Goal: Information Seeking & Learning: Learn about a topic

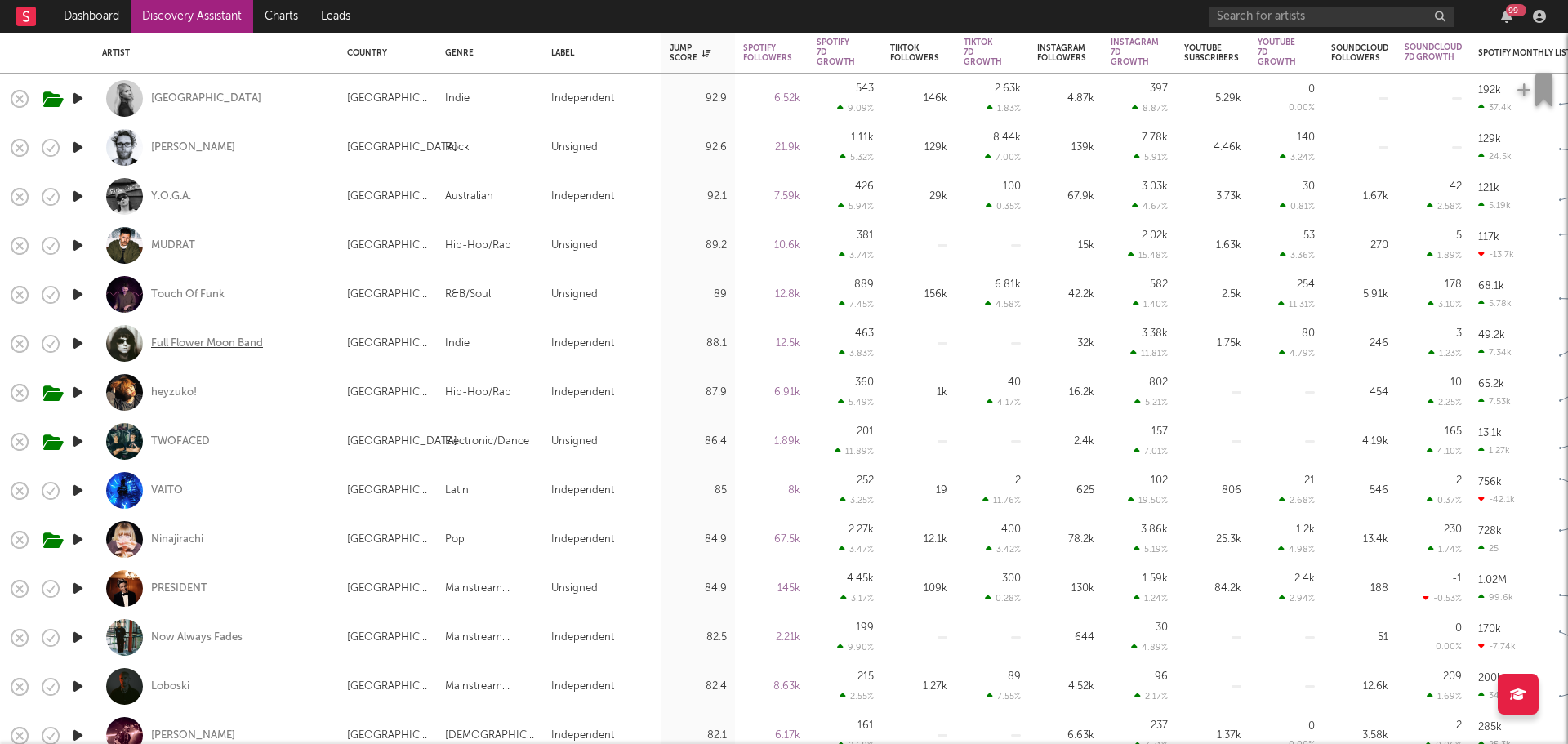
click at [199, 346] on div "Full Flower Moon Band" at bounding box center [207, 344] width 112 height 15
click at [192, 18] on link "Discovery Assistant" at bounding box center [191, 16] width 122 height 32
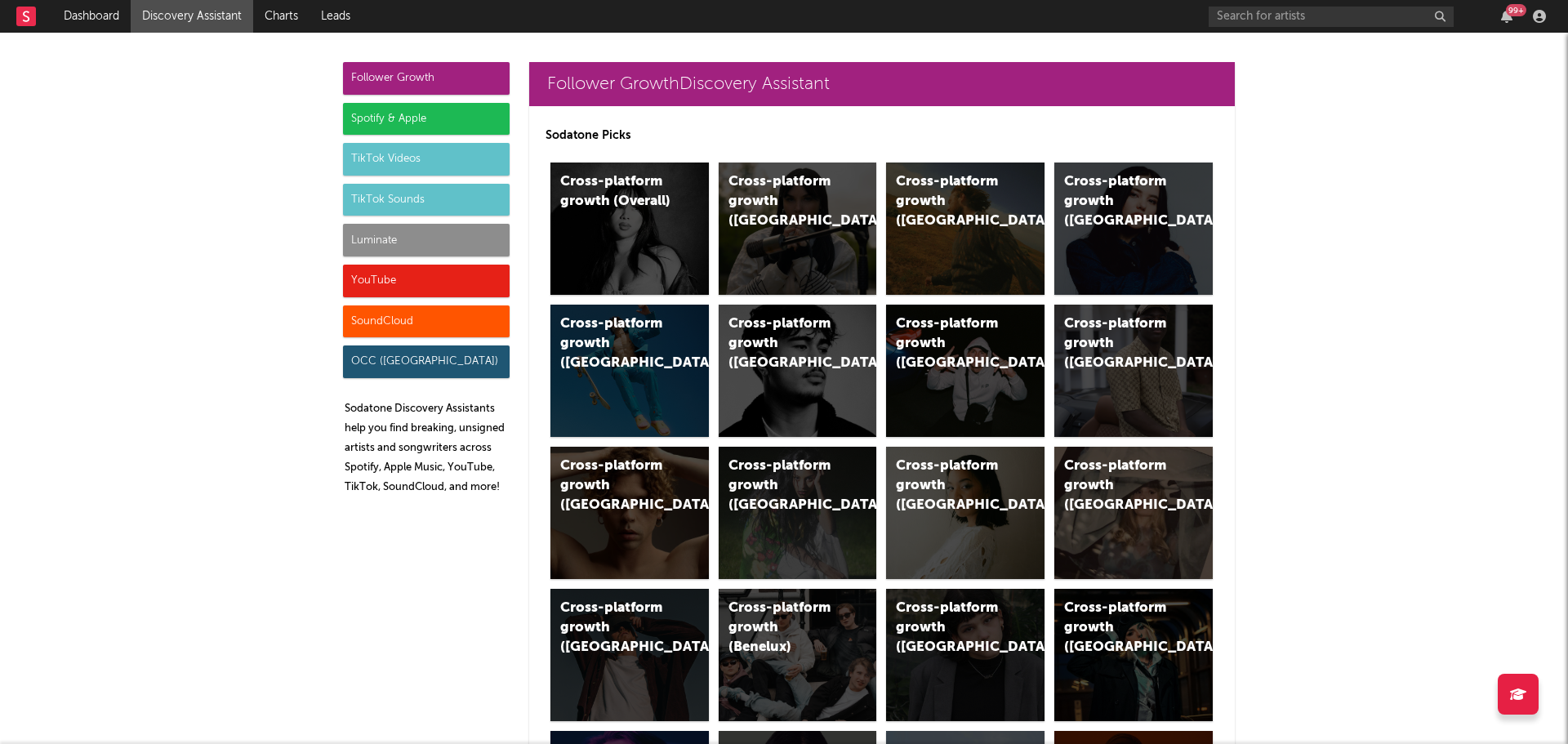
click at [400, 124] on div "Spotify & Apple" at bounding box center [426, 119] width 167 height 32
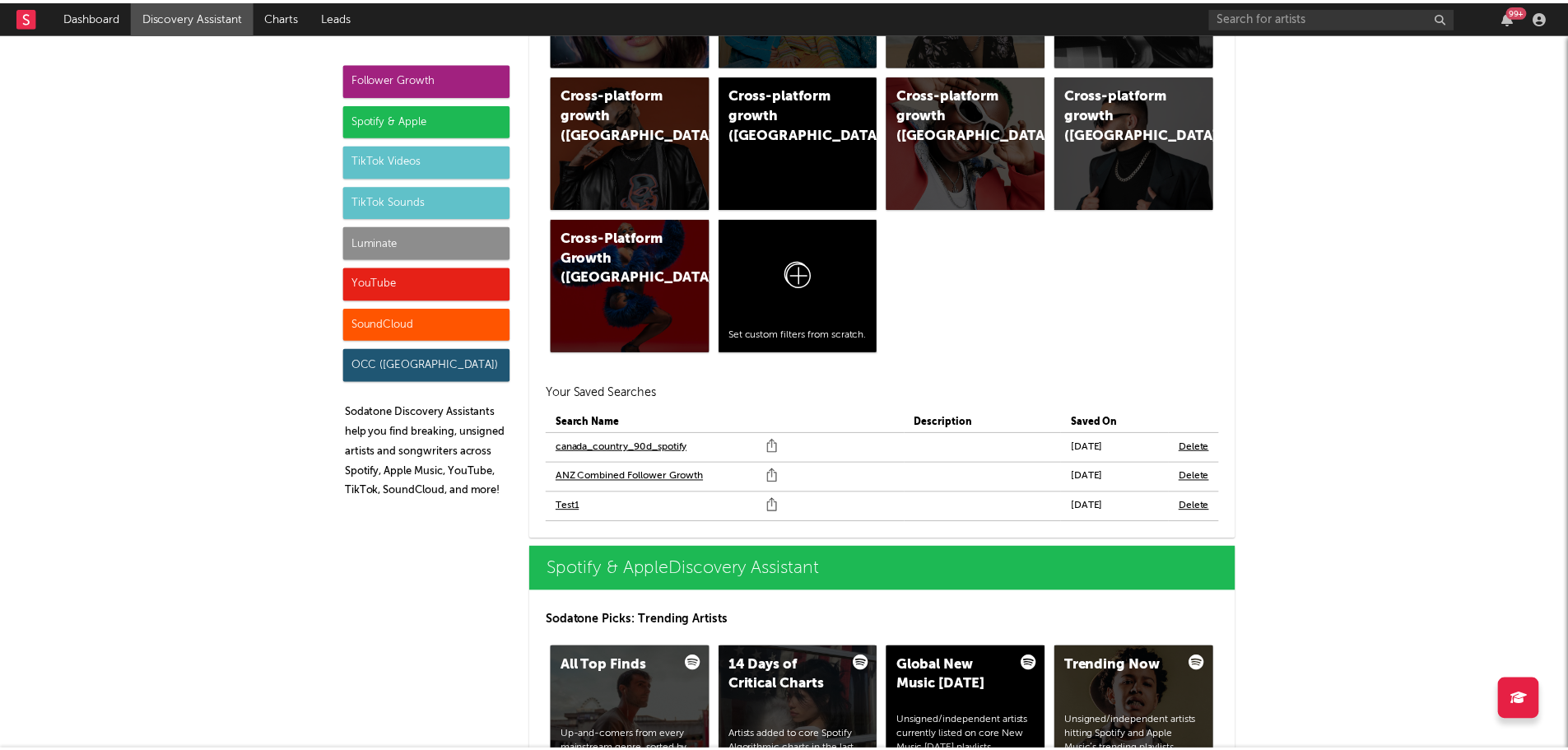
scroll to position [1715, 0]
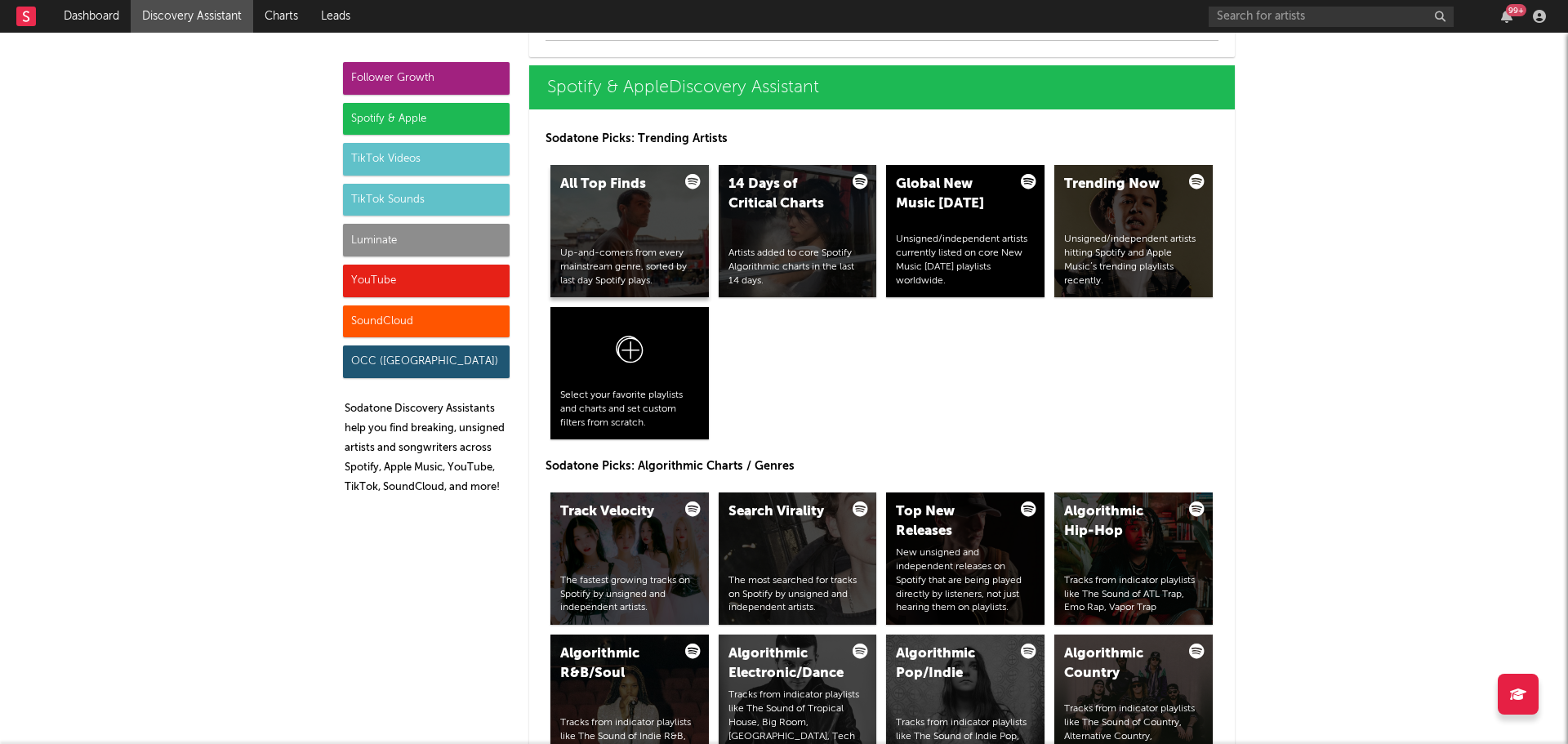
click at [610, 237] on div "All Top Finds Up-and-comers from every mainstream genre, sorted by last day Spo…" at bounding box center [630, 231] width 159 height 132
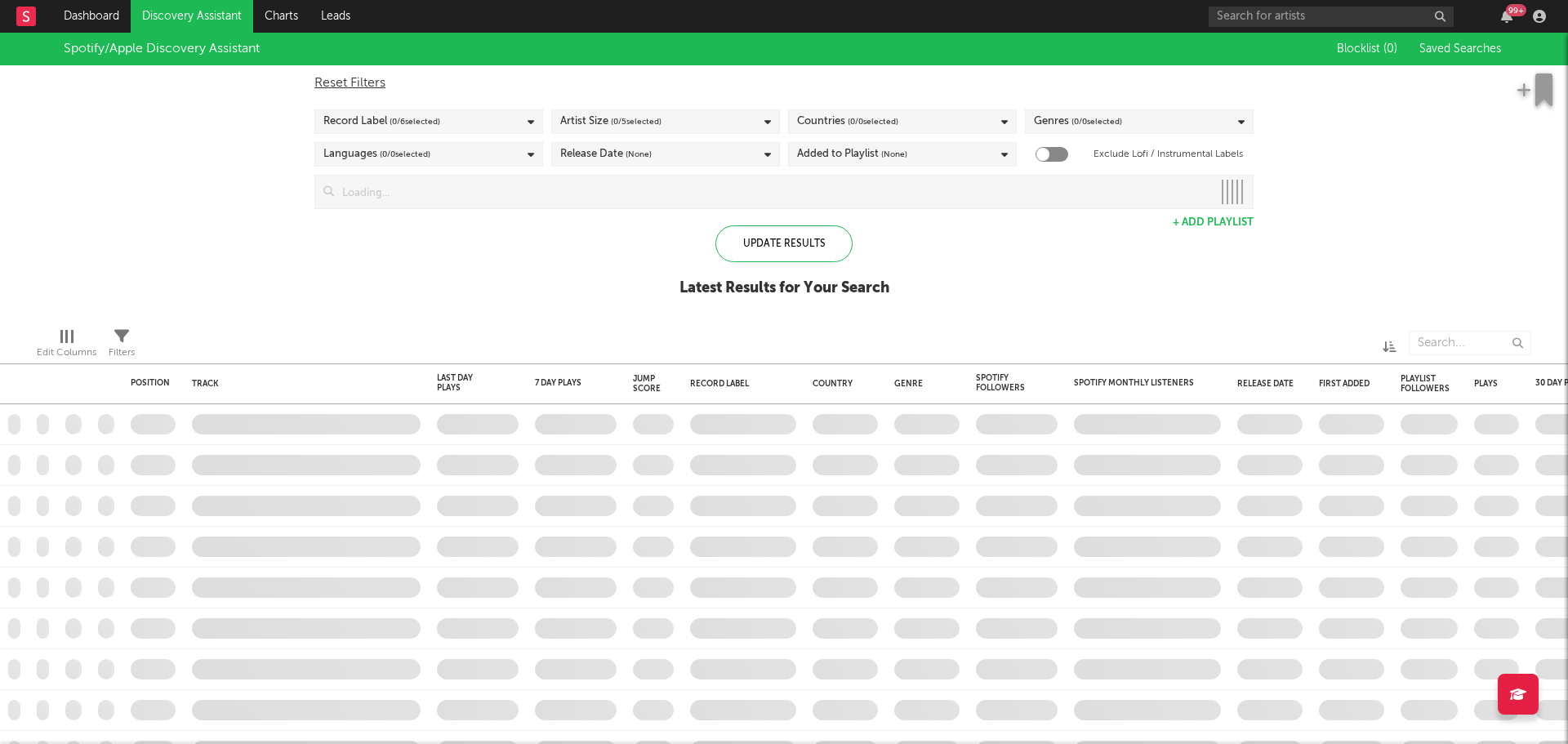
checkbox input "true"
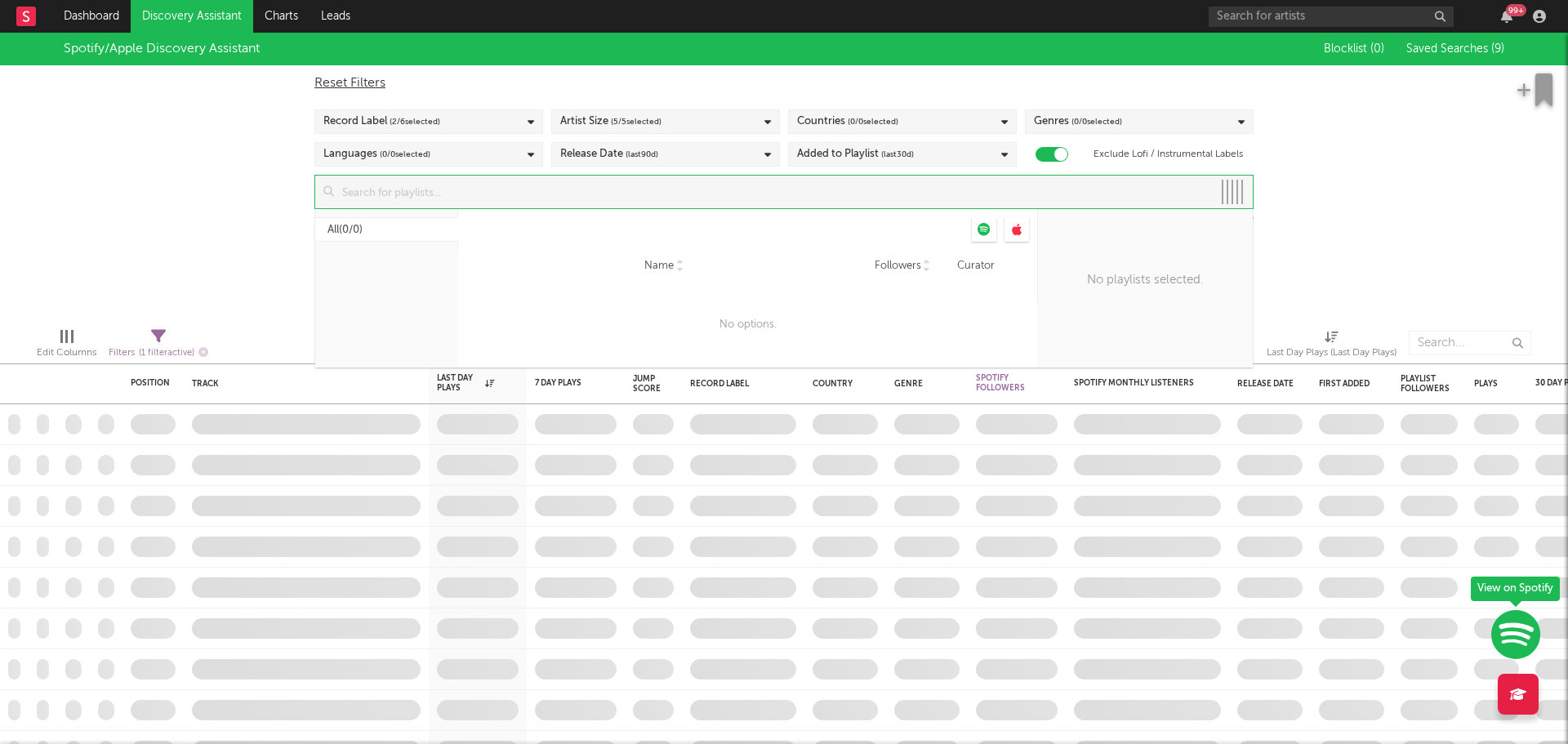
click at [597, 190] on input at bounding box center [772, 191] width 878 height 32
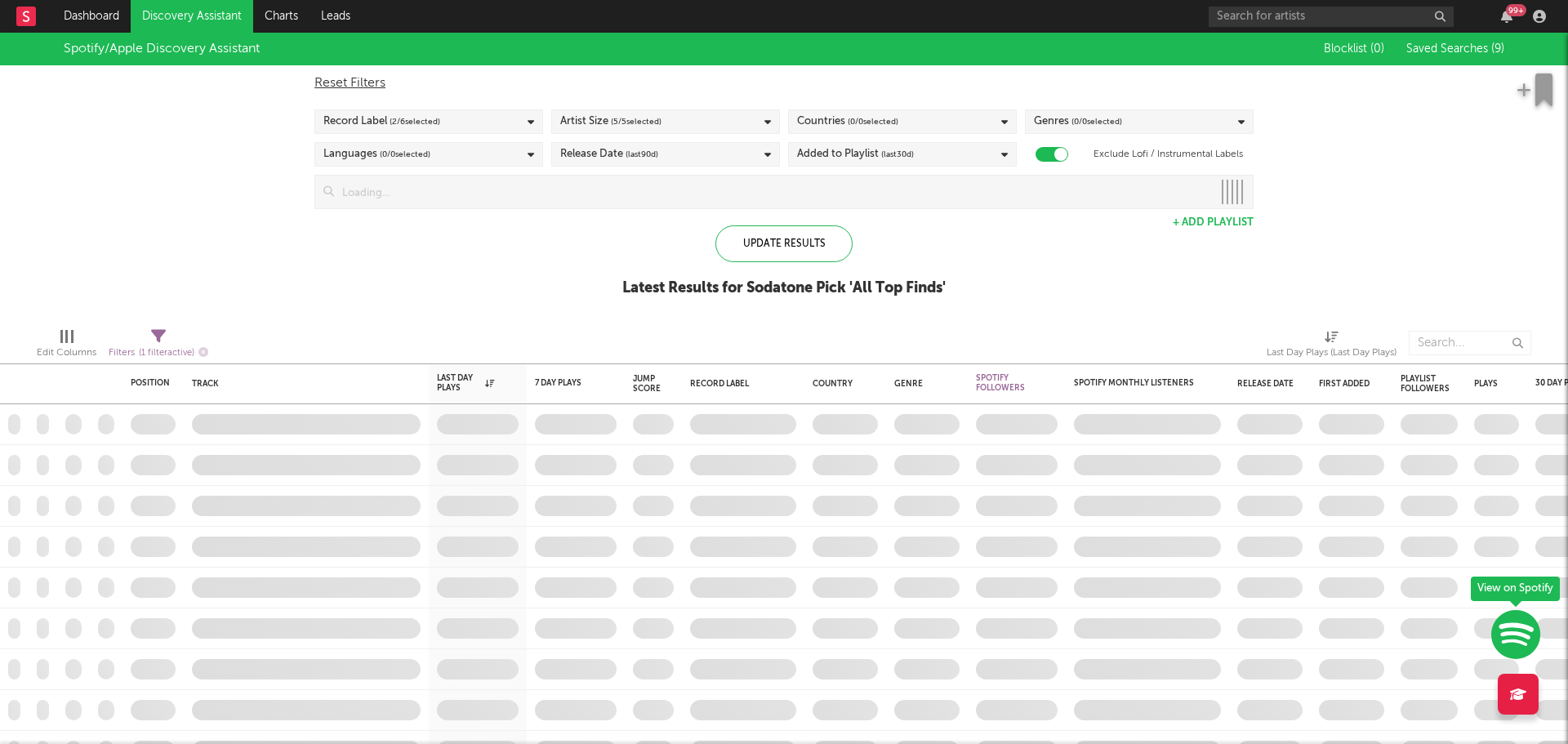
click at [198, 154] on div "Spotify/Apple Discovery Assistant Blocklist ( 0 ) Saved Searches ( 9 ) Reset Fi…" at bounding box center [784, 173] width 1568 height 281
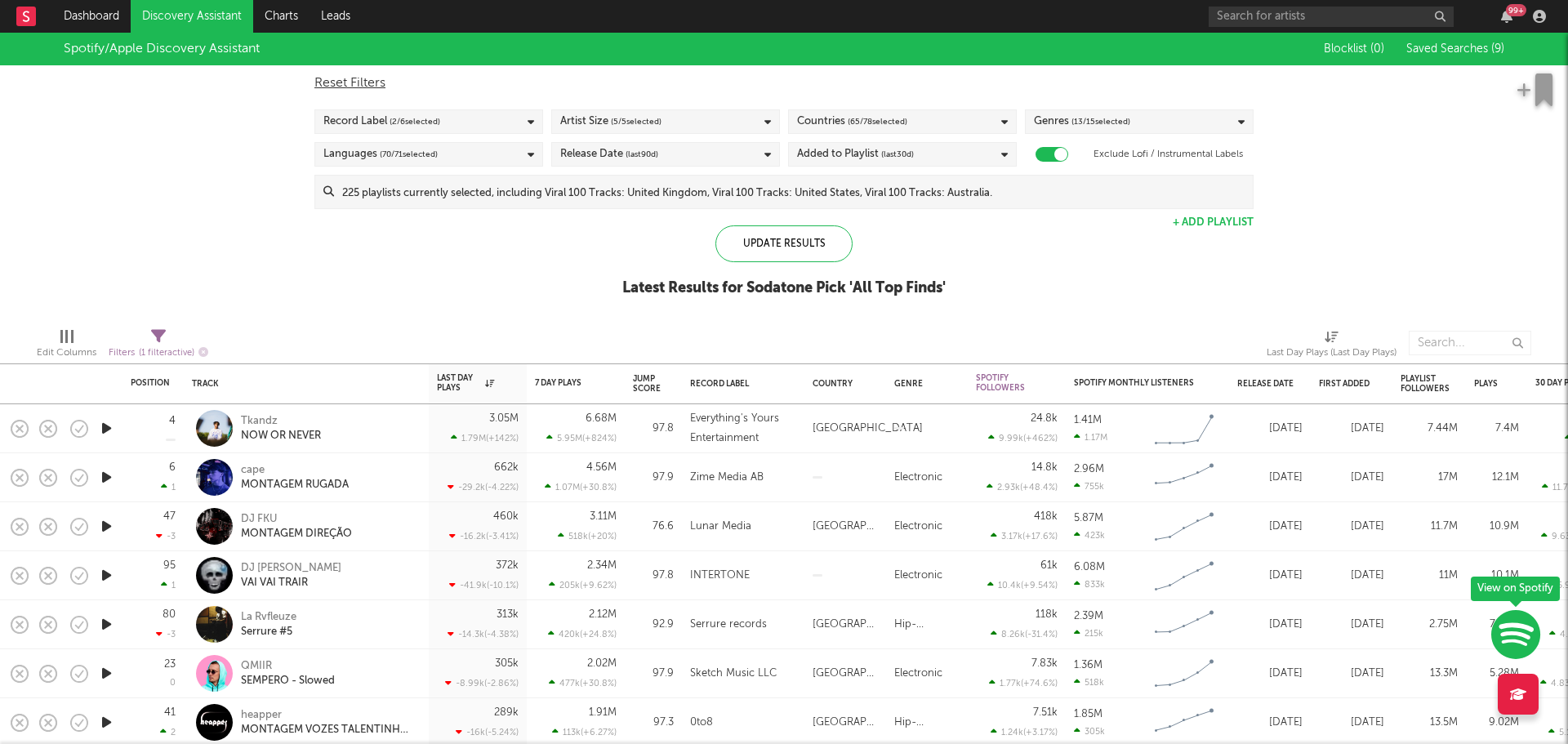
click at [481, 184] on input at bounding box center [793, 191] width 919 height 32
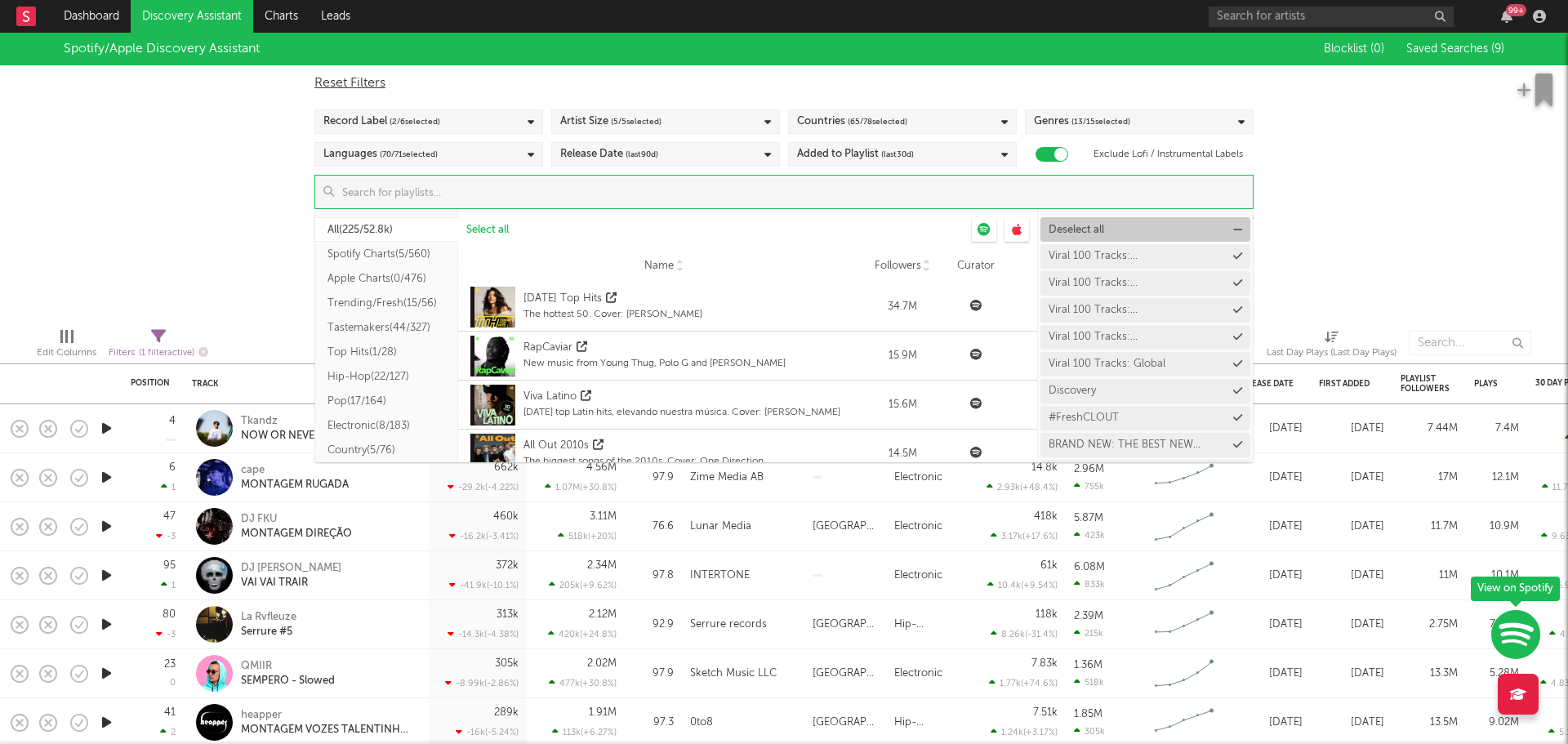
click at [1097, 232] on span "Deselect all" at bounding box center [1076, 229] width 56 height 11
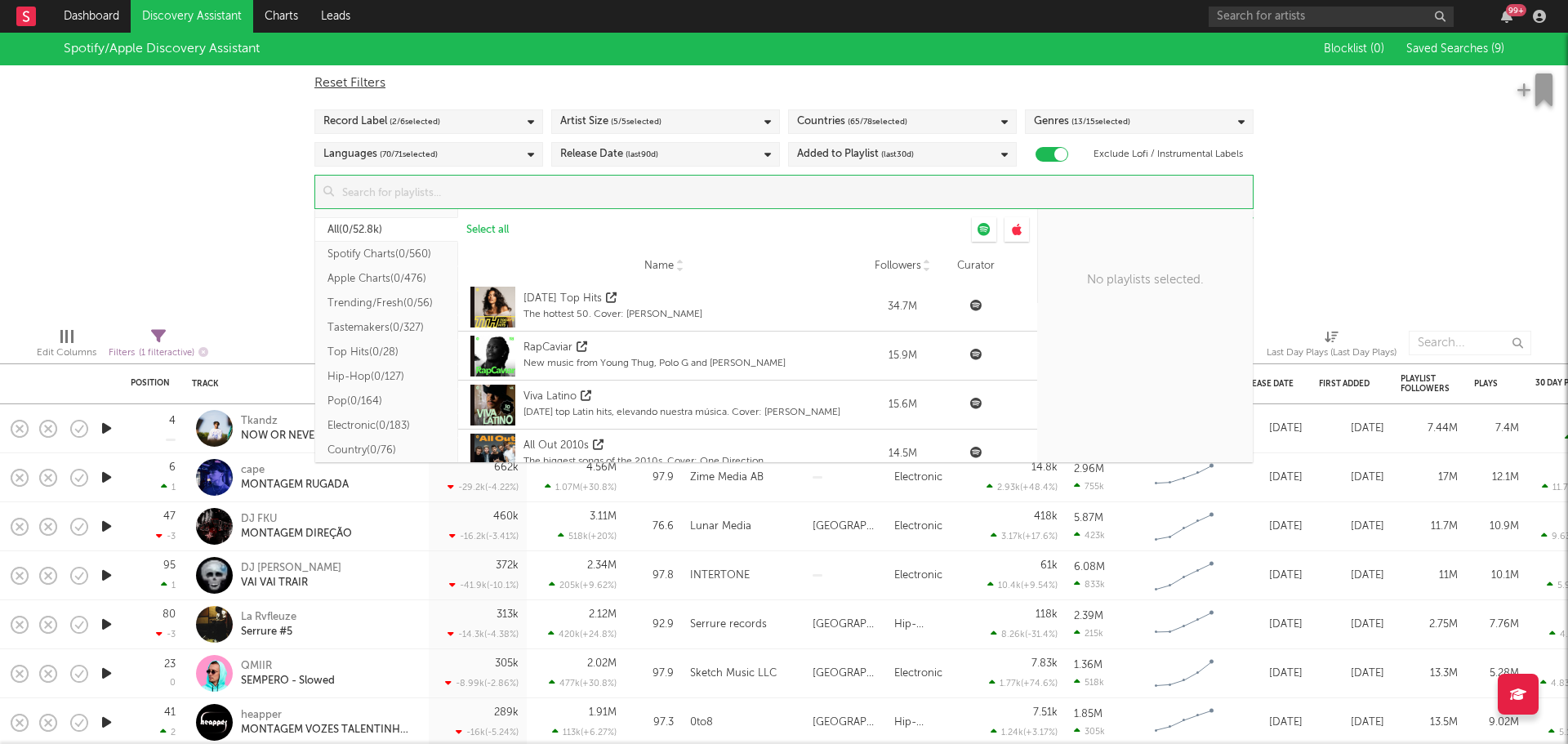
click at [410, 189] on input at bounding box center [793, 191] width 919 height 32
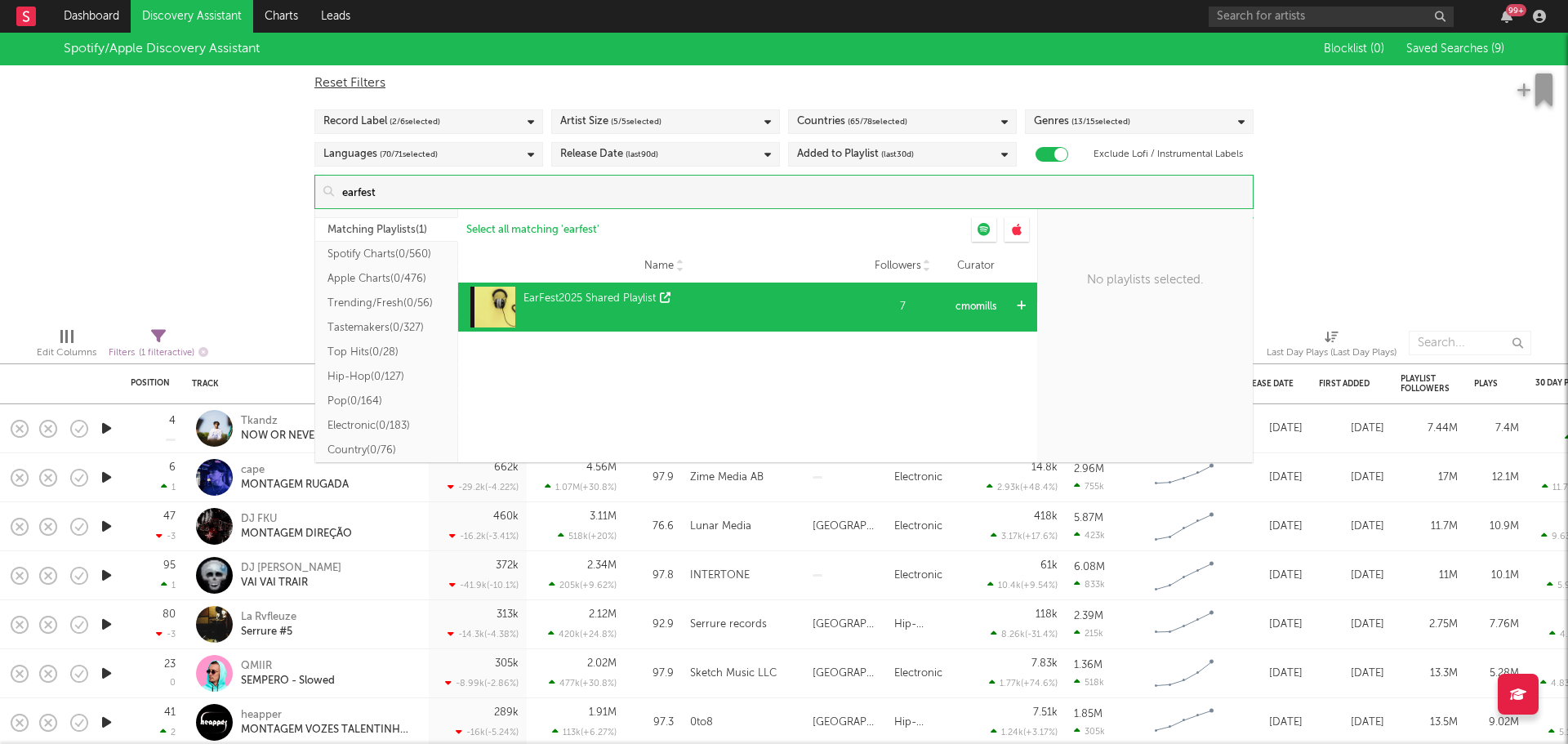
type input "earfest"
click at [584, 291] on div "EarFest2025 Shared Playlist" at bounding box center [589, 299] width 132 height 17
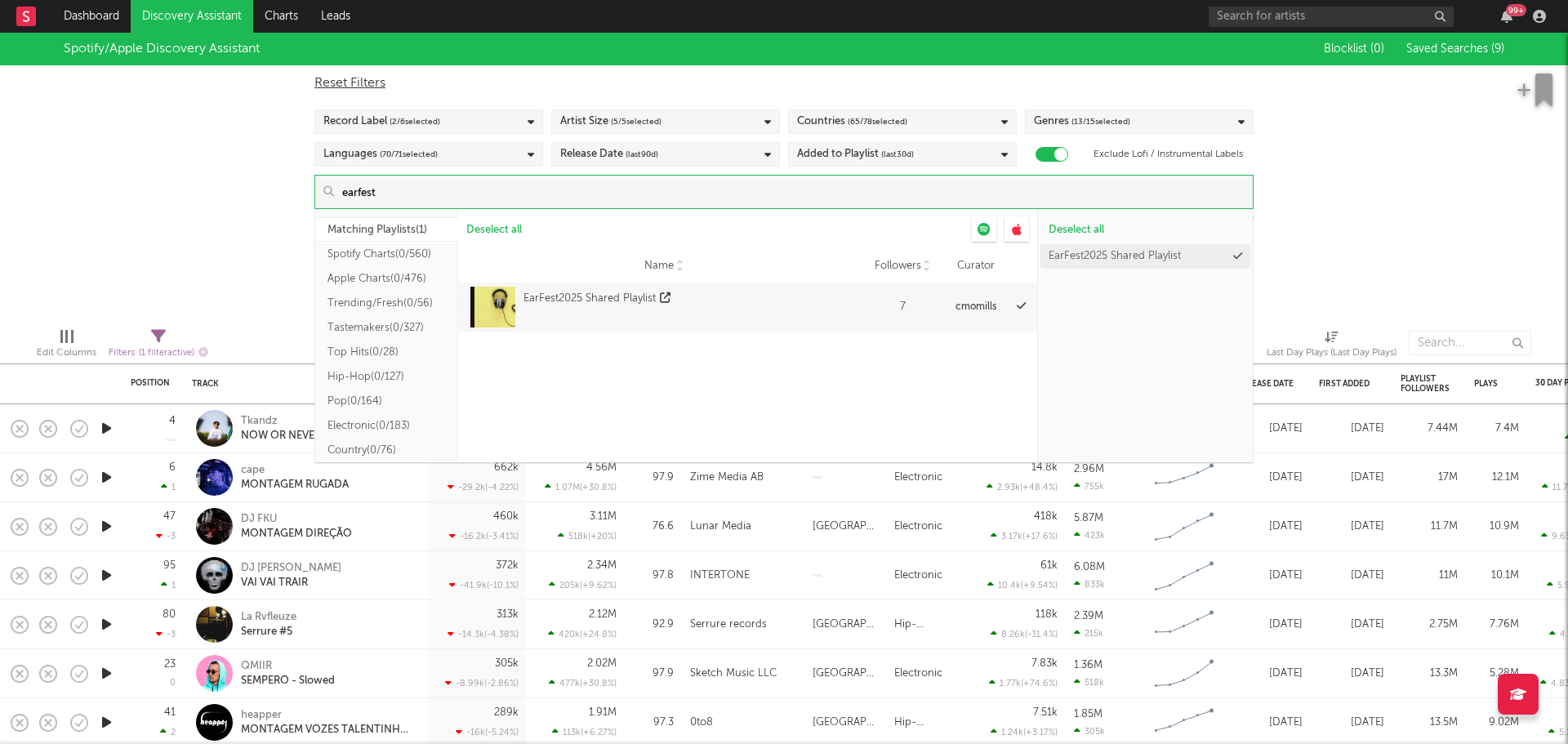
click at [219, 144] on div "Spotify/Apple Discovery Assistant Blocklist ( 0 ) Saved Searches ( 9 ) Reset Fi…" at bounding box center [784, 173] width 1568 height 281
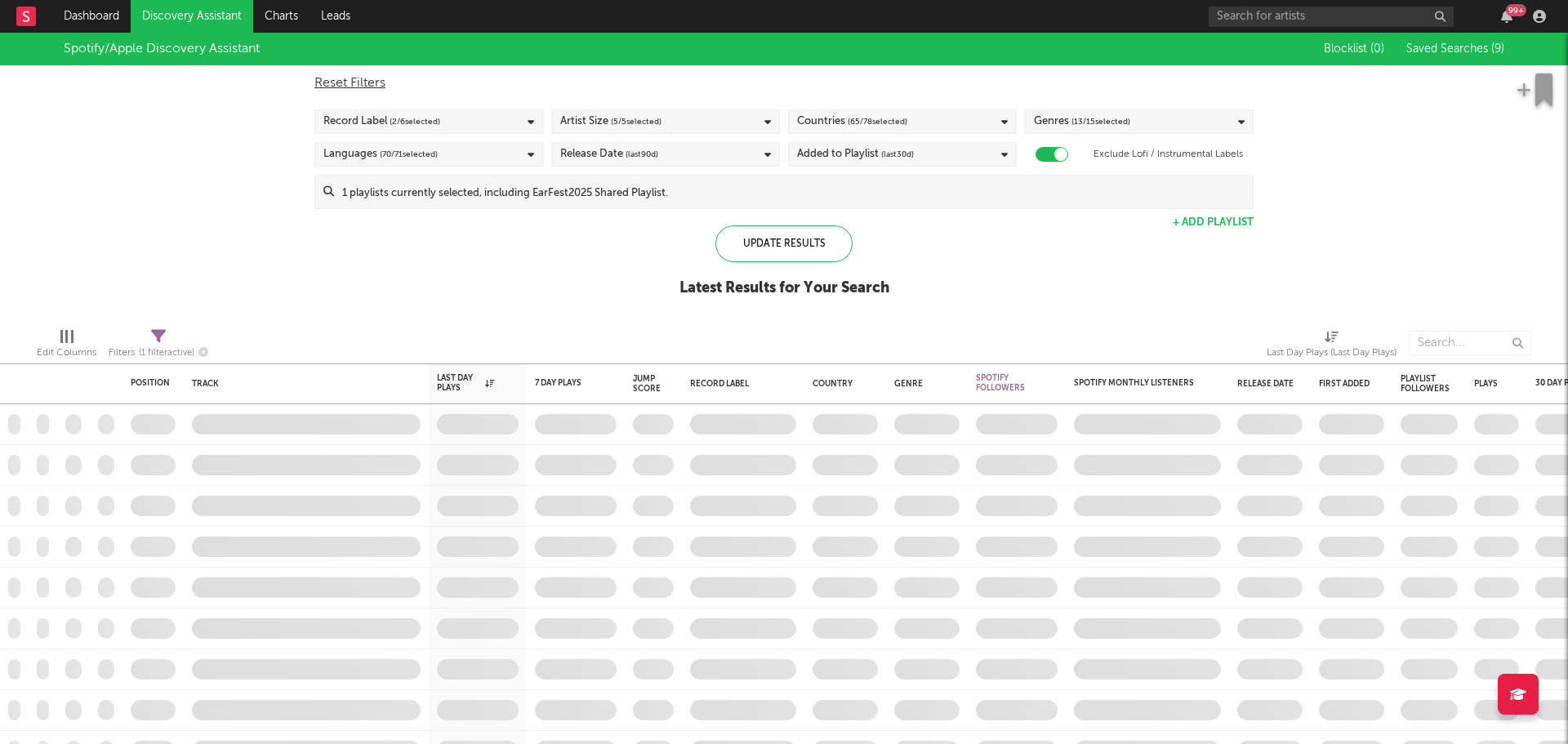
click at [333, 123] on div "Record Label ( 2 / 6 selected)" at bounding box center [381, 122] width 117 height 20
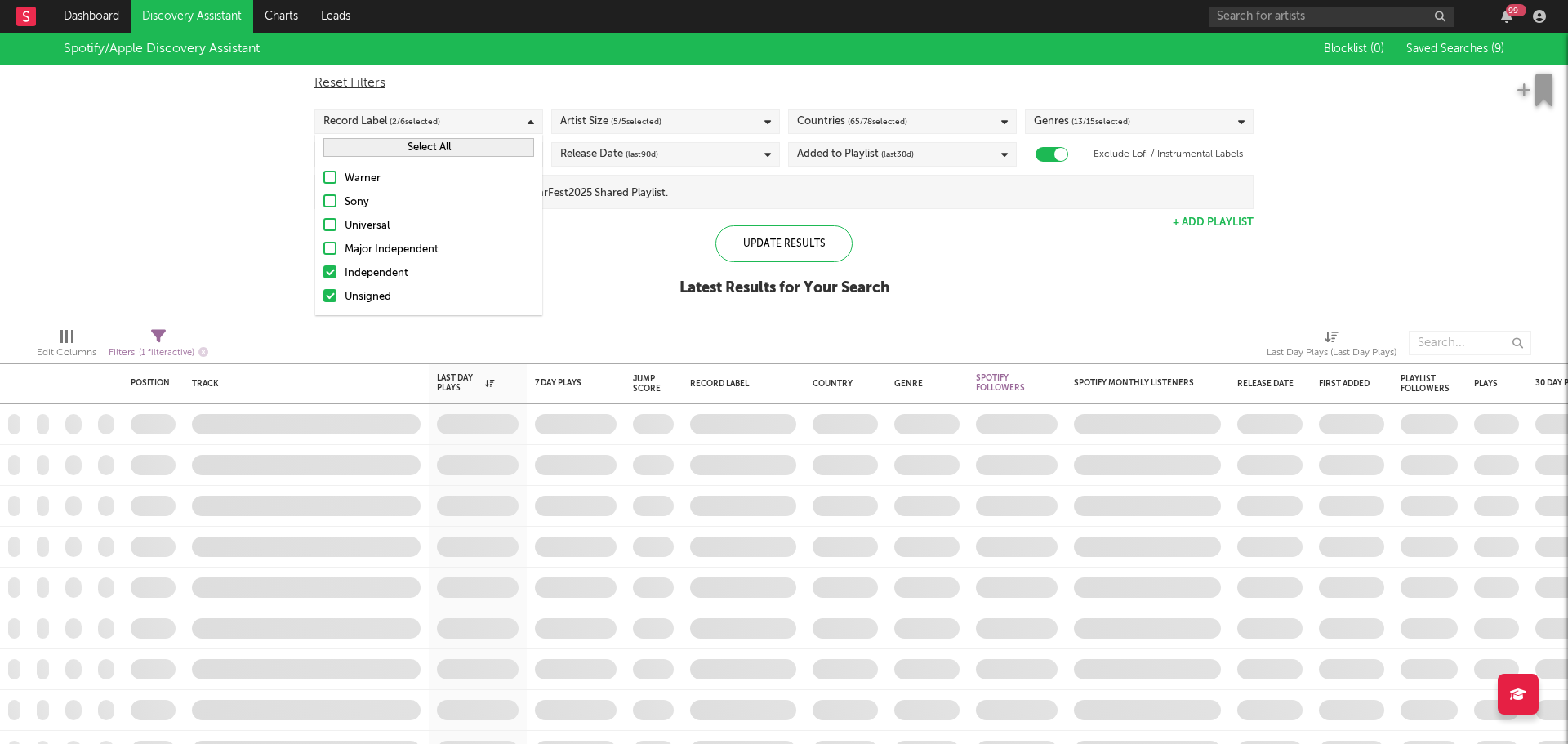
click at [365, 154] on button "Select All" at bounding box center [429, 147] width 211 height 19
click at [845, 123] on div "Countries ( 65 / 78 selected)" at bounding box center [852, 122] width 110 height 20
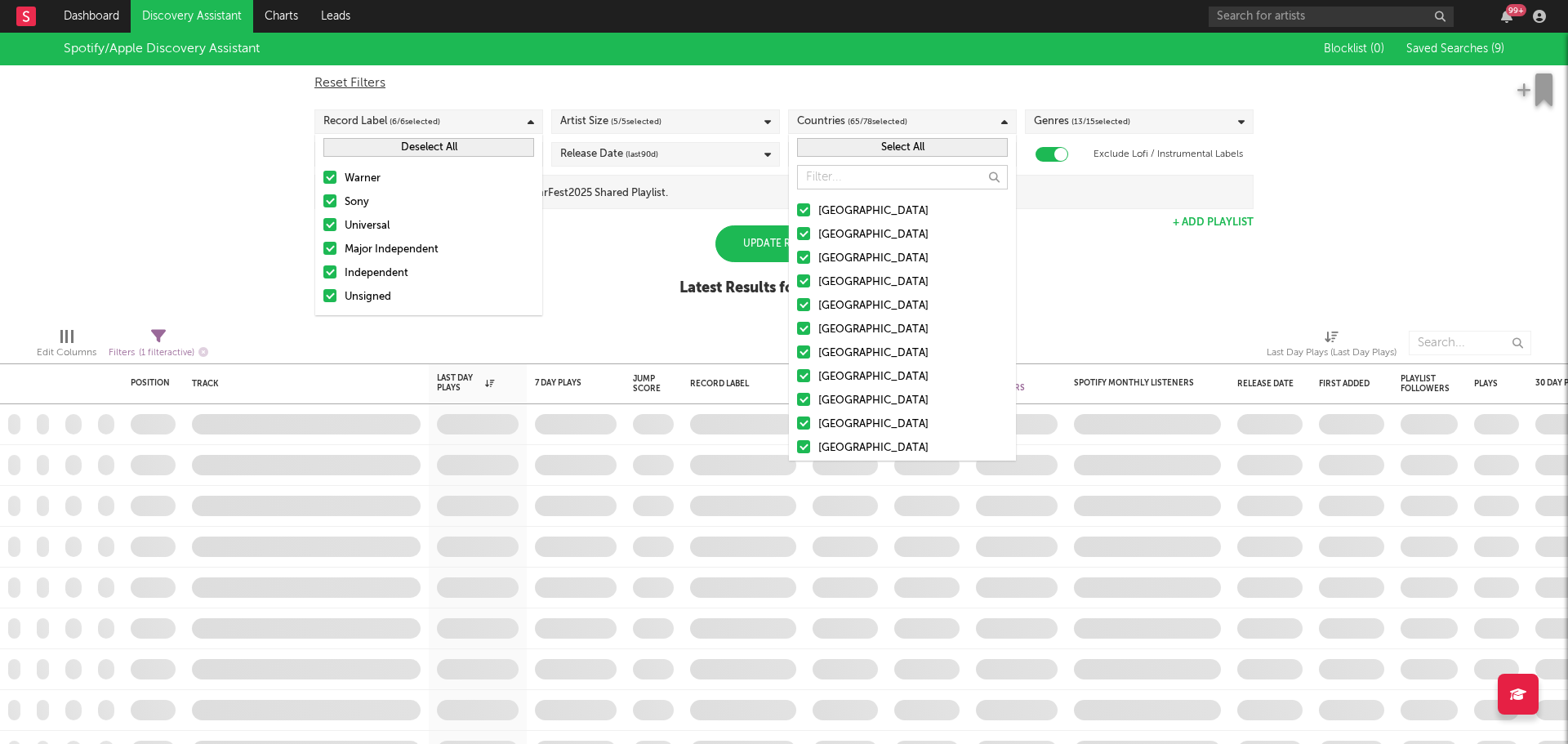
click at [880, 144] on button "Select All" at bounding box center [903, 147] width 211 height 19
click at [1143, 120] on div "Genres ( 13 / 15 selected)" at bounding box center [1139, 121] width 228 height 24
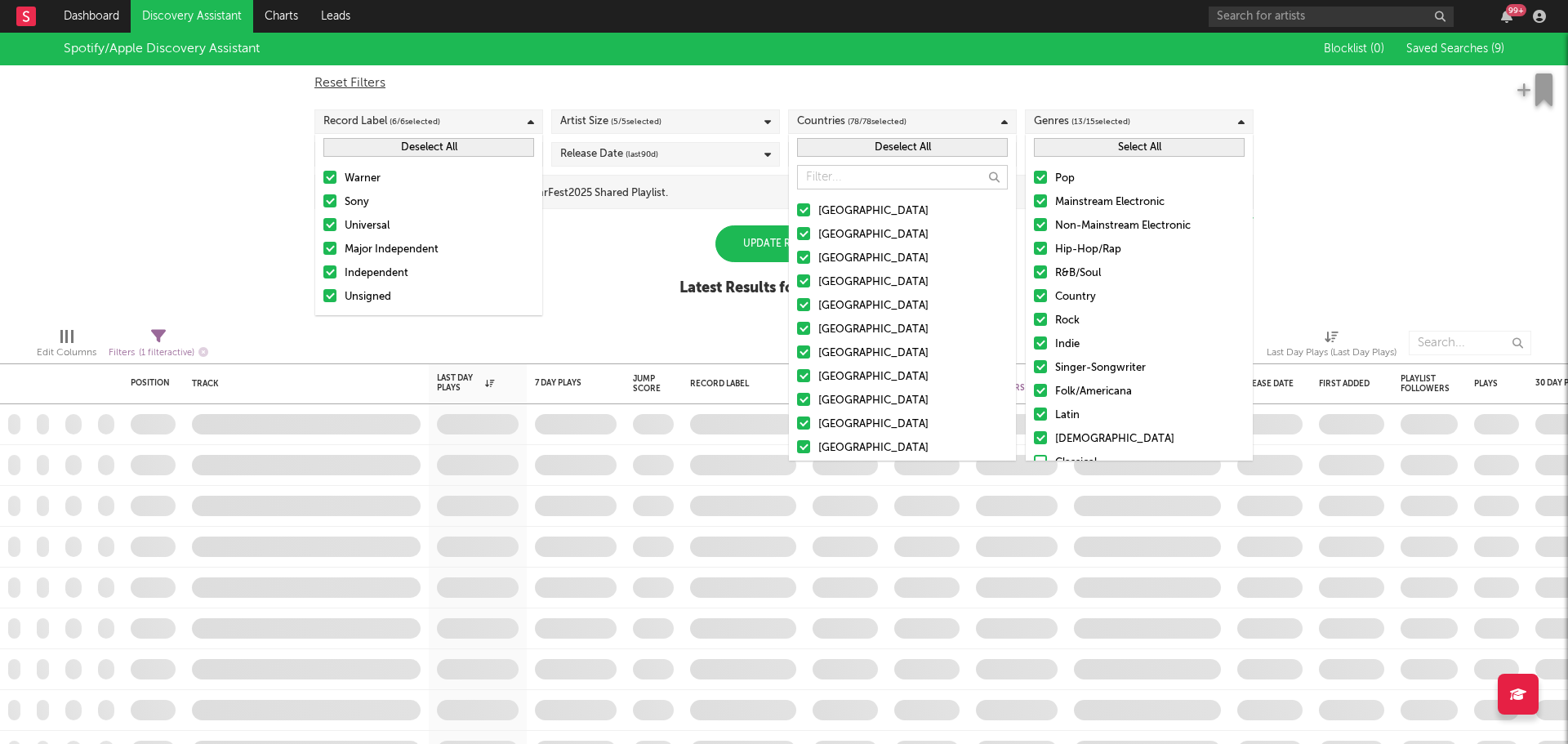
click at [1134, 144] on button "Select All" at bounding box center [1139, 147] width 211 height 19
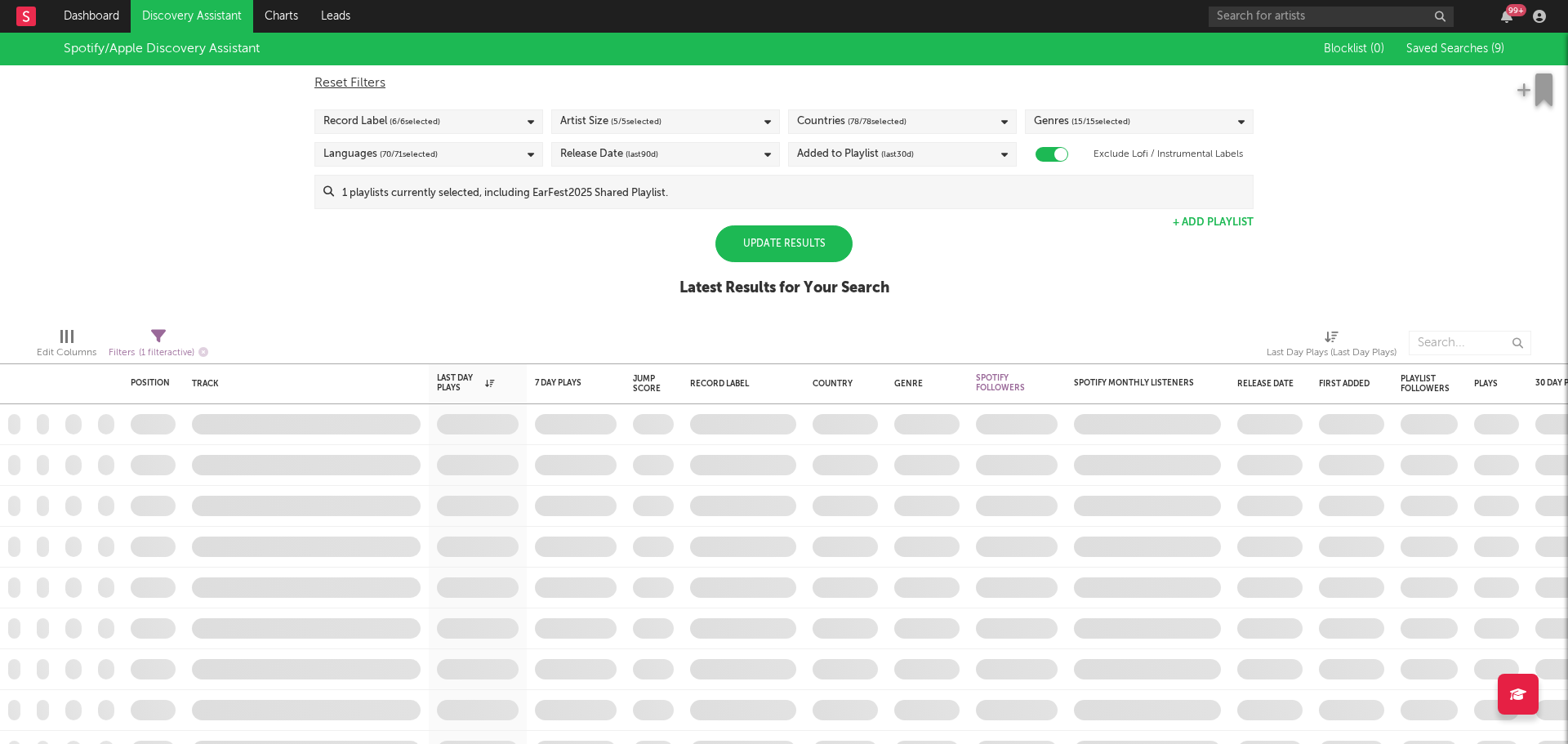
click at [224, 169] on div "Spotify/Apple Discovery Assistant Blocklist ( 0 ) Saved Searches ( 9 ) Reset Fi…" at bounding box center [784, 173] width 1568 height 281
click at [363, 160] on div "Languages ( 70 / 71 selected)" at bounding box center [380, 154] width 115 height 20
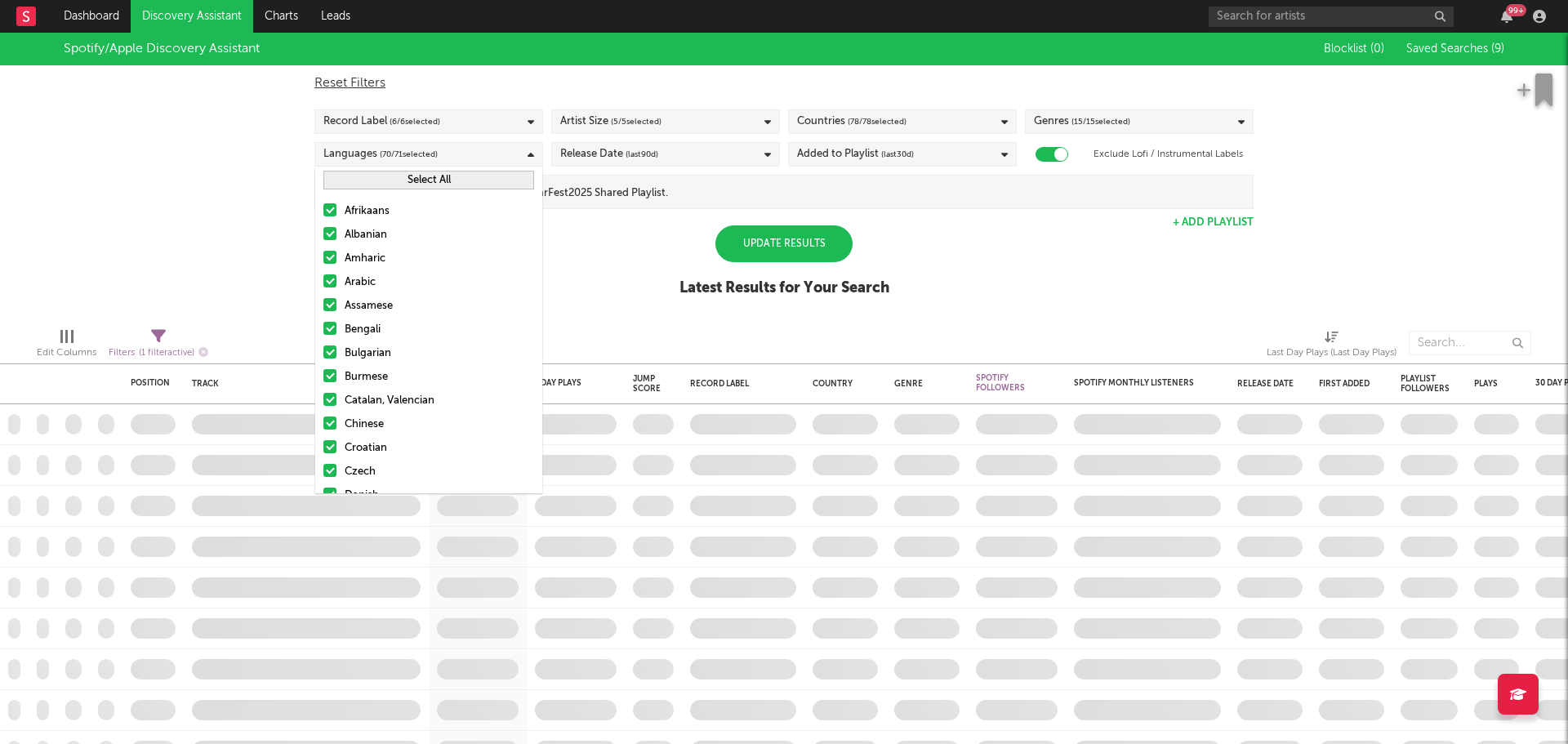
click at [654, 162] on span "(last 90 d)" at bounding box center [641, 154] width 32 height 20
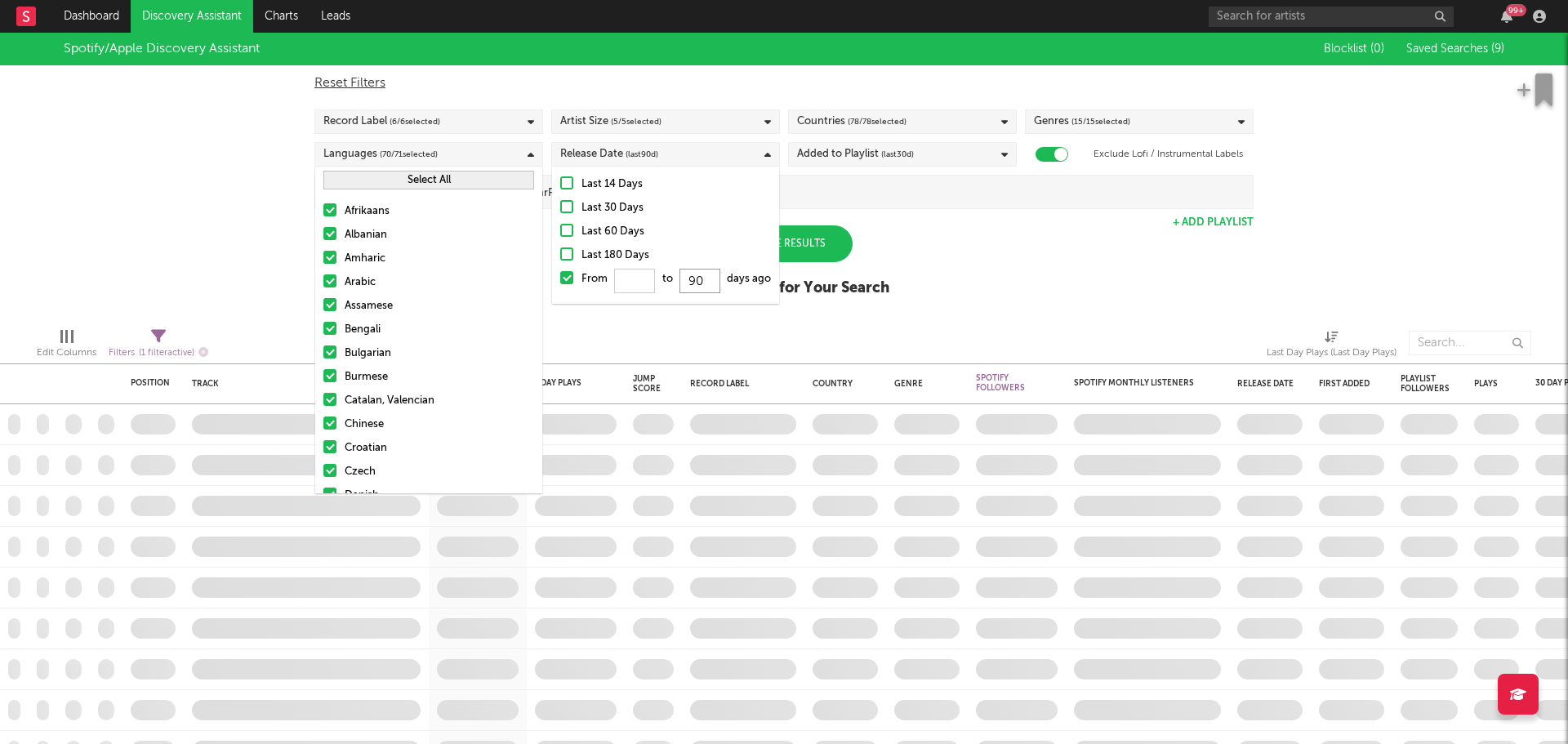
drag, startPoint x: 718, startPoint y: 278, endPoint x: 677, endPoint y: 278, distance: 41.0
click at [677, 278] on div "From to 90 days ago" at bounding box center [676, 281] width 189 height 26
type input "0"
click at [566, 255] on div at bounding box center [567, 254] width 13 height 13
click at [561, 255] on input "Last 180 Days" at bounding box center [561, 256] width 0 height 20
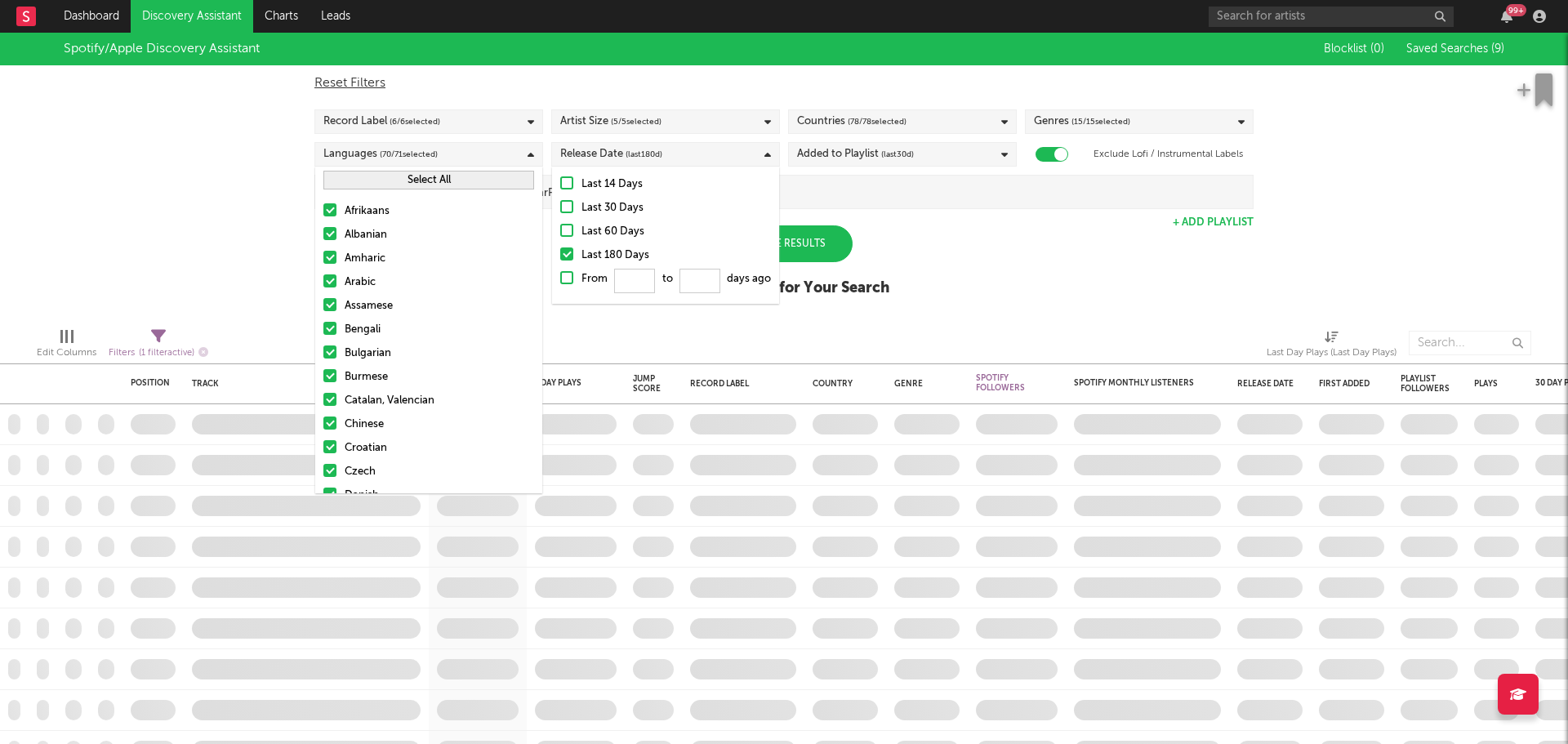
click at [565, 275] on div at bounding box center [567, 277] width 13 height 13
click at [561, 275] on input "From to days ago" at bounding box center [561, 281] width 0 height 26
click at [714, 275] on input "From to days ago" at bounding box center [699, 280] width 41 height 24
type input "720"
click at [915, 165] on div "Added to Playlist (last 30 d)" at bounding box center [902, 154] width 228 height 24
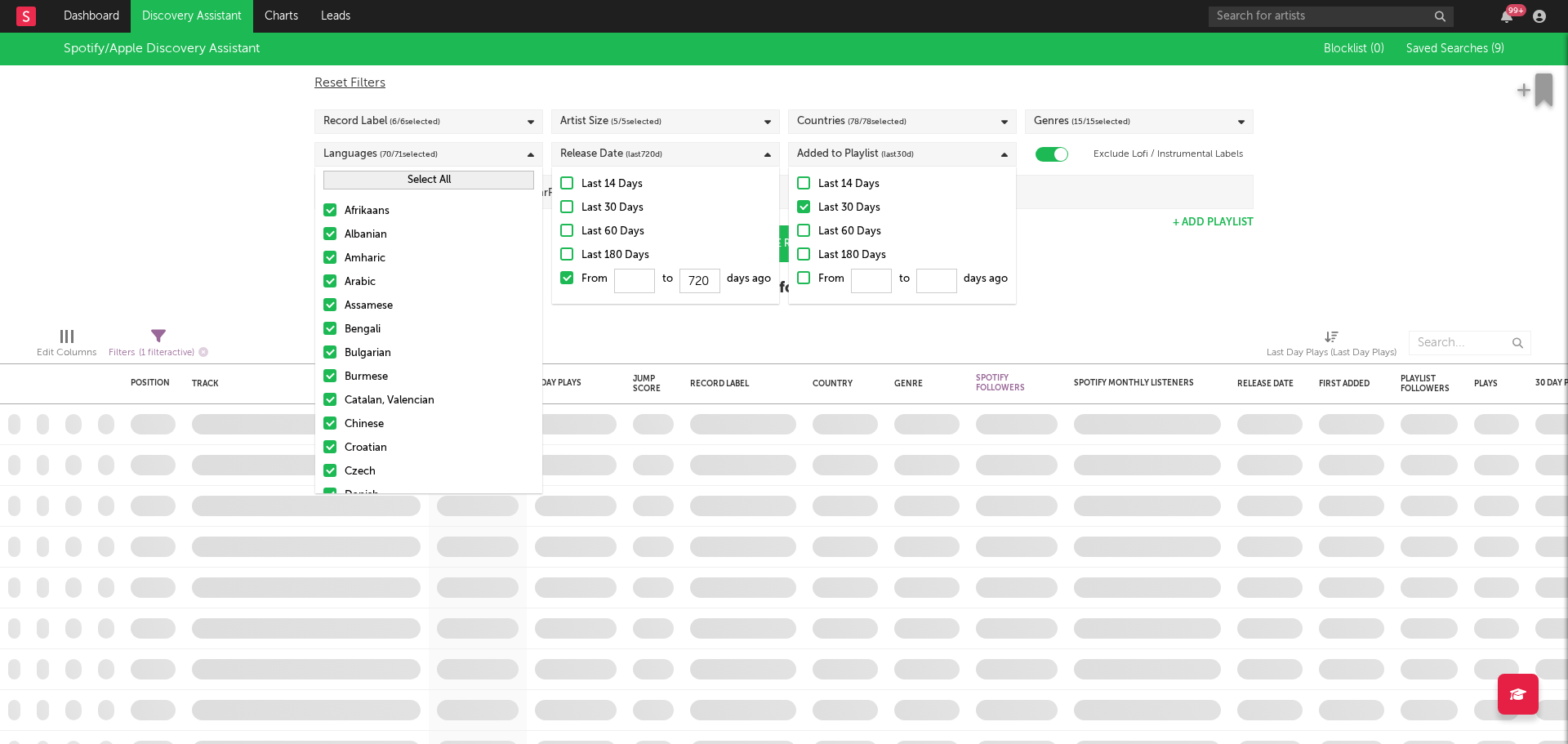
click at [809, 282] on div at bounding box center [804, 277] width 13 height 13
click at [797, 282] on input "From to days ago" at bounding box center [797, 281] width 0 height 26
click at [929, 281] on input "From to days ago" at bounding box center [936, 280] width 41 height 24
type input "720"
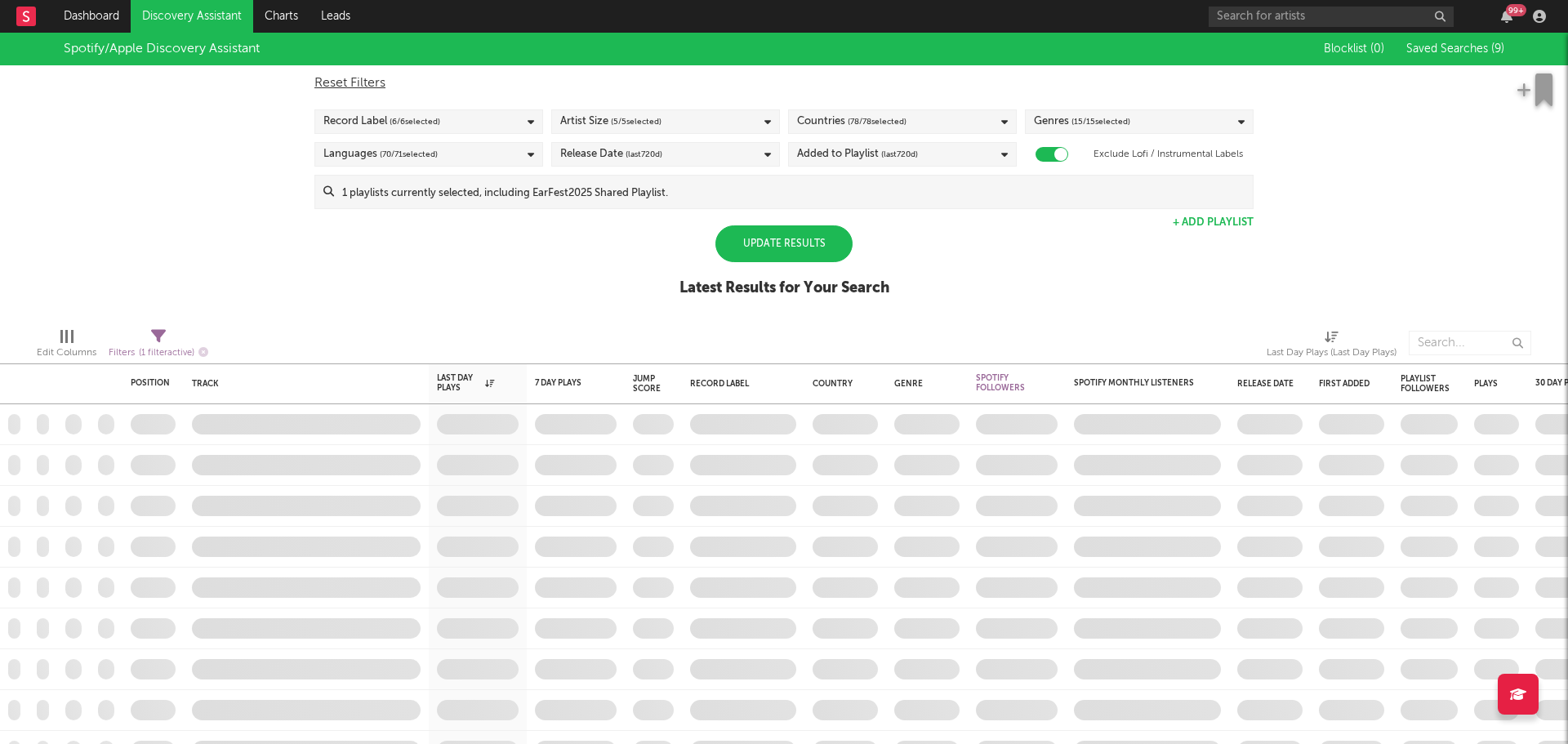
click at [1068, 240] on div "Spotify/Apple Discovery Assistant Blocklist ( 0 ) Saved Searches ( 9 ) Reset Fi…" at bounding box center [784, 173] width 1568 height 281
click at [825, 242] on div "Update Results" at bounding box center [783, 243] width 137 height 37
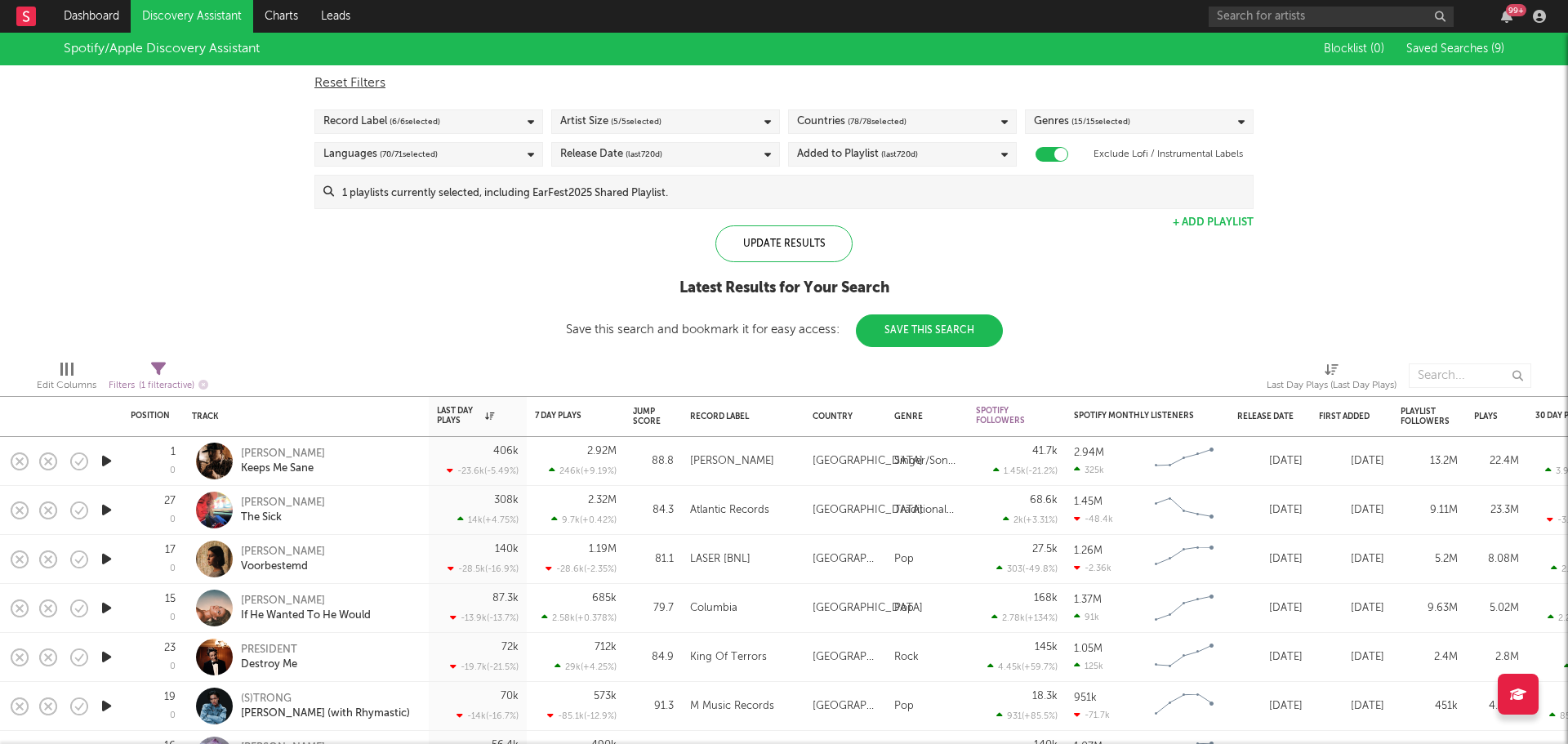
click at [971, 334] on button "Save This Search" at bounding box center [929, 330] width 147 height 32
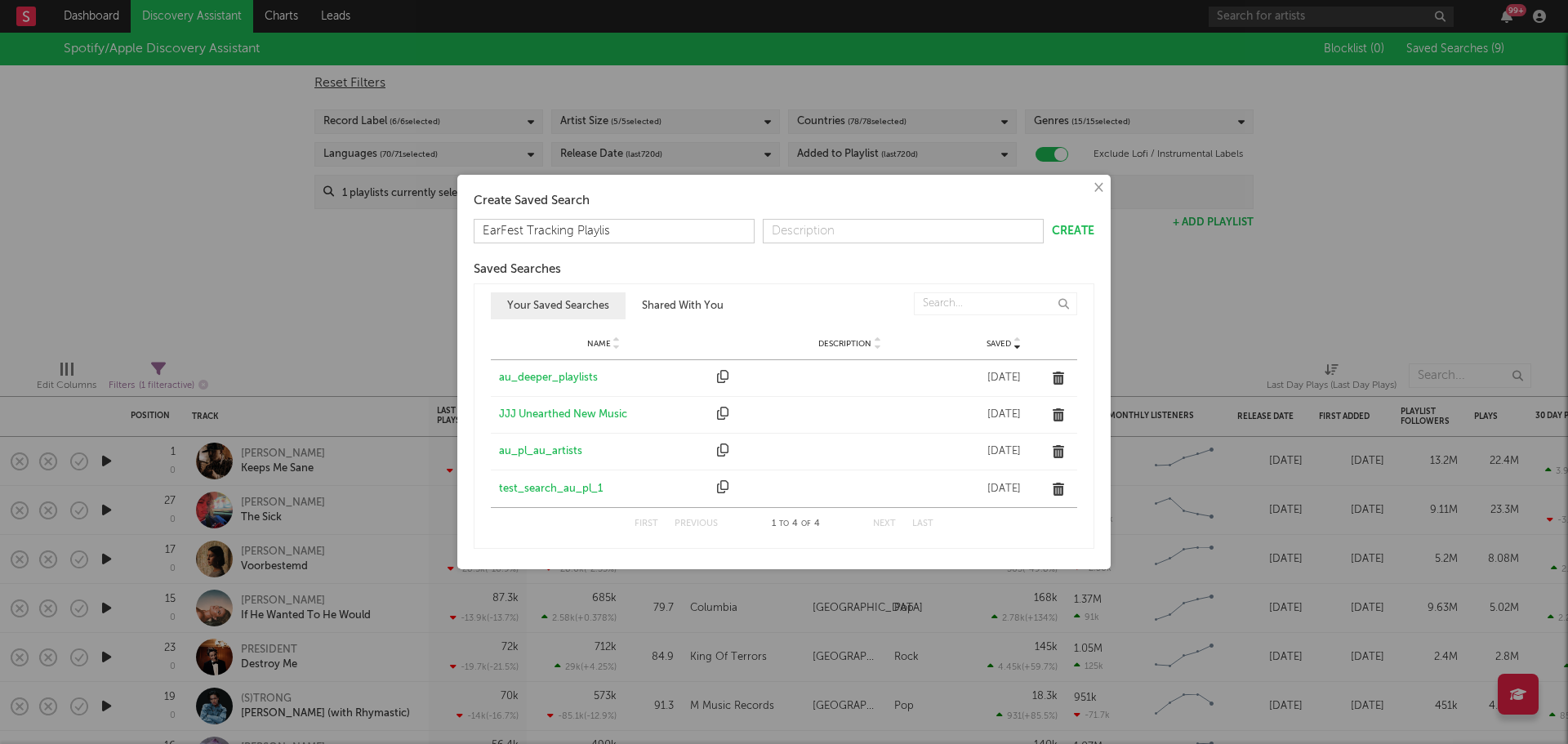
type input "EarFest Tracking Playlist"
click at [1087, 233] on button "Create" at bounding box center [1072, 231] width 42 height 12
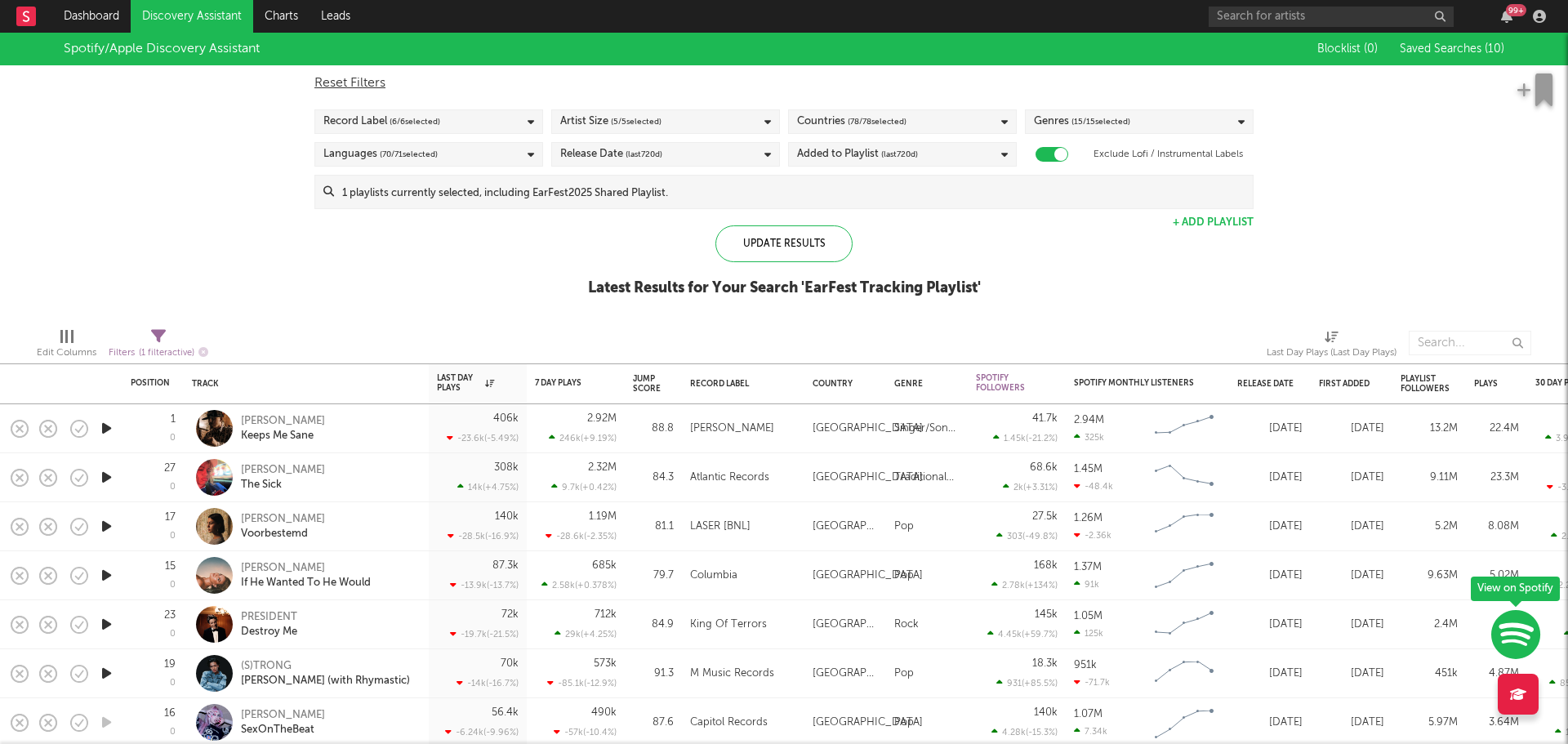
click at [458, 273] on div "Spotify/Apple Discovery Assistant Blocklist ( 0 ) Saved Searches ( 10 ) Reset F…" at bounding box center [784, 173] width 1568 height 281
click at [1280, 20] on input "text" at bounding box center [1330, 17] width 245 height 21
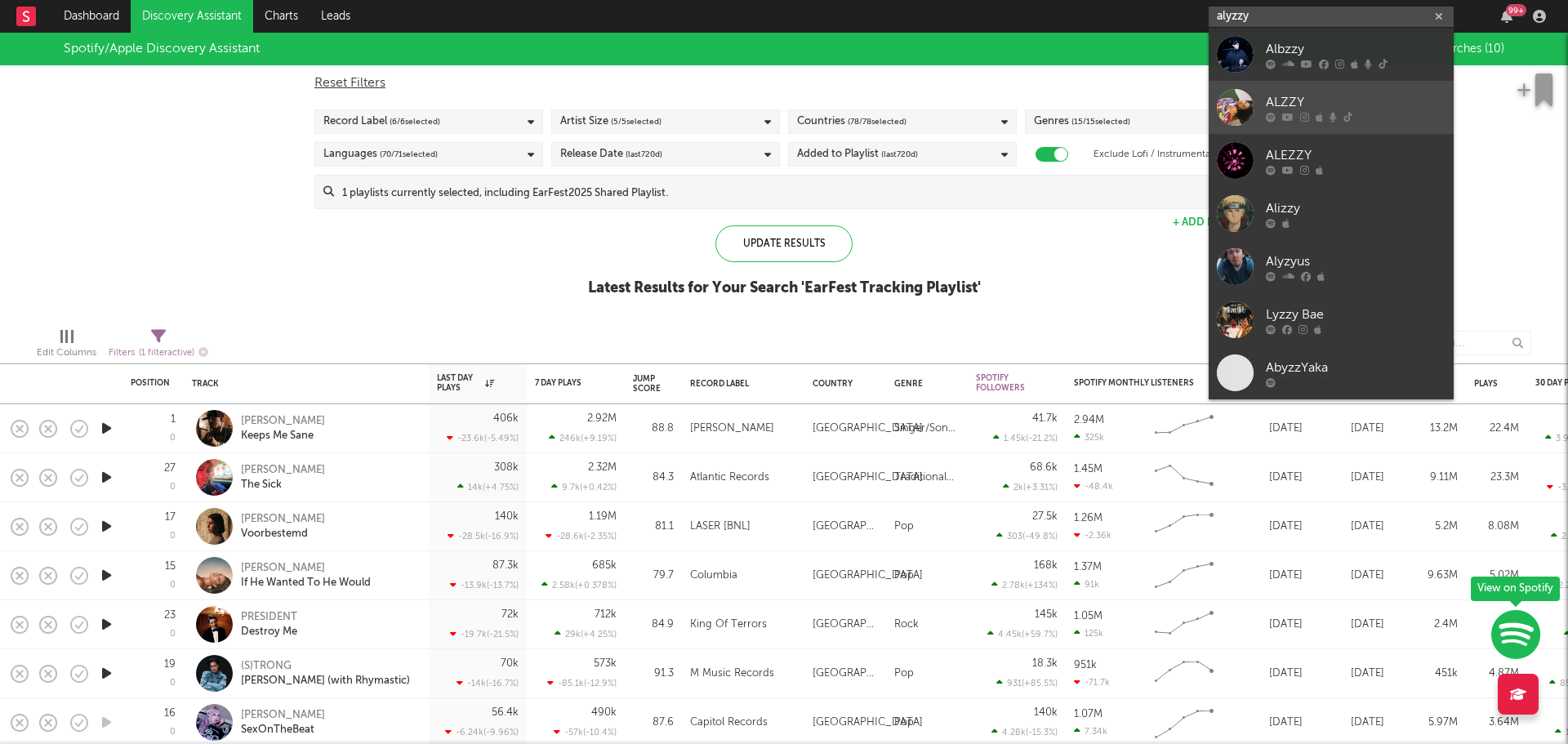
type input "alyzzy"
click at [1291, 110] on div "ALZZY" at bounding box center [1355, 102] width 179 height 20
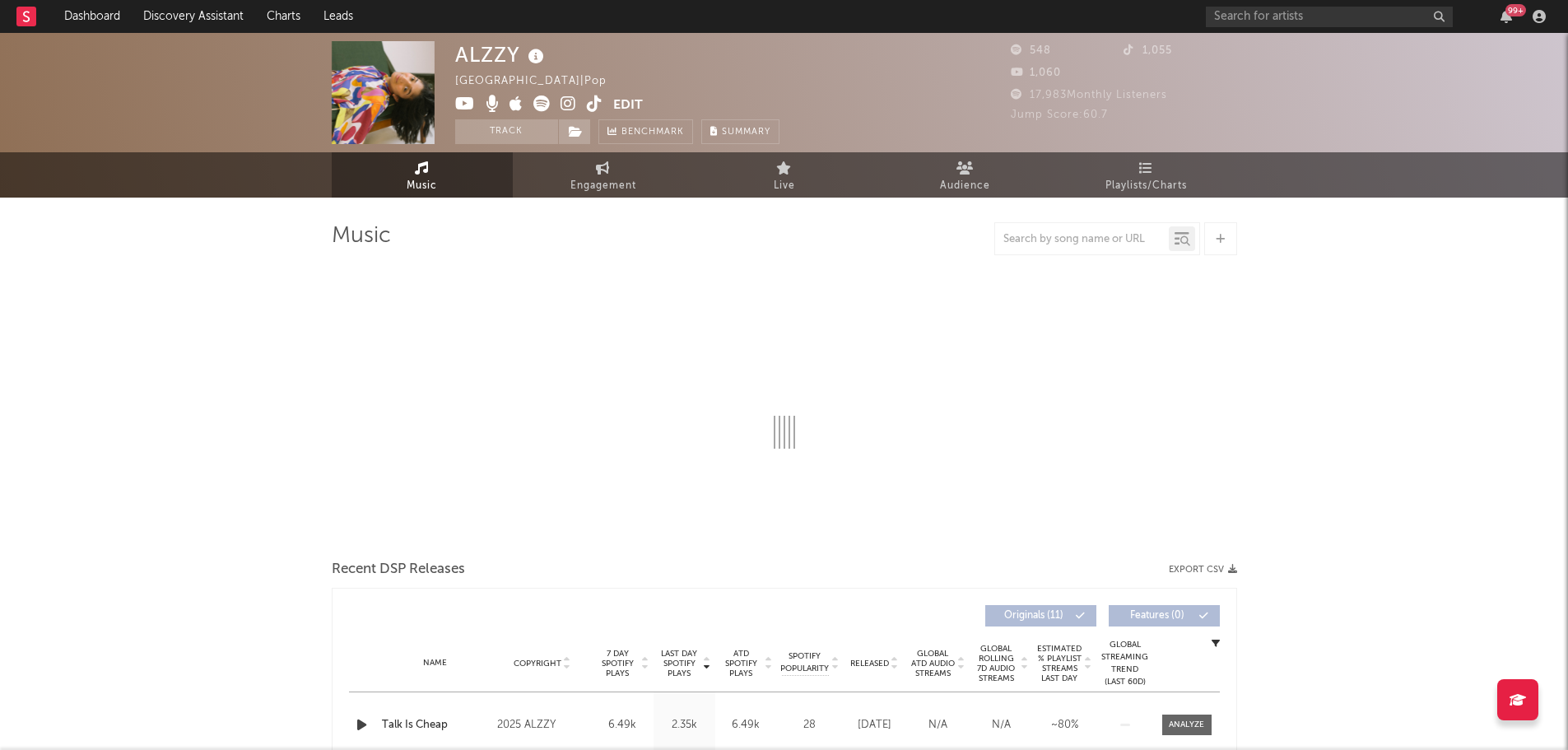
select select "1w"
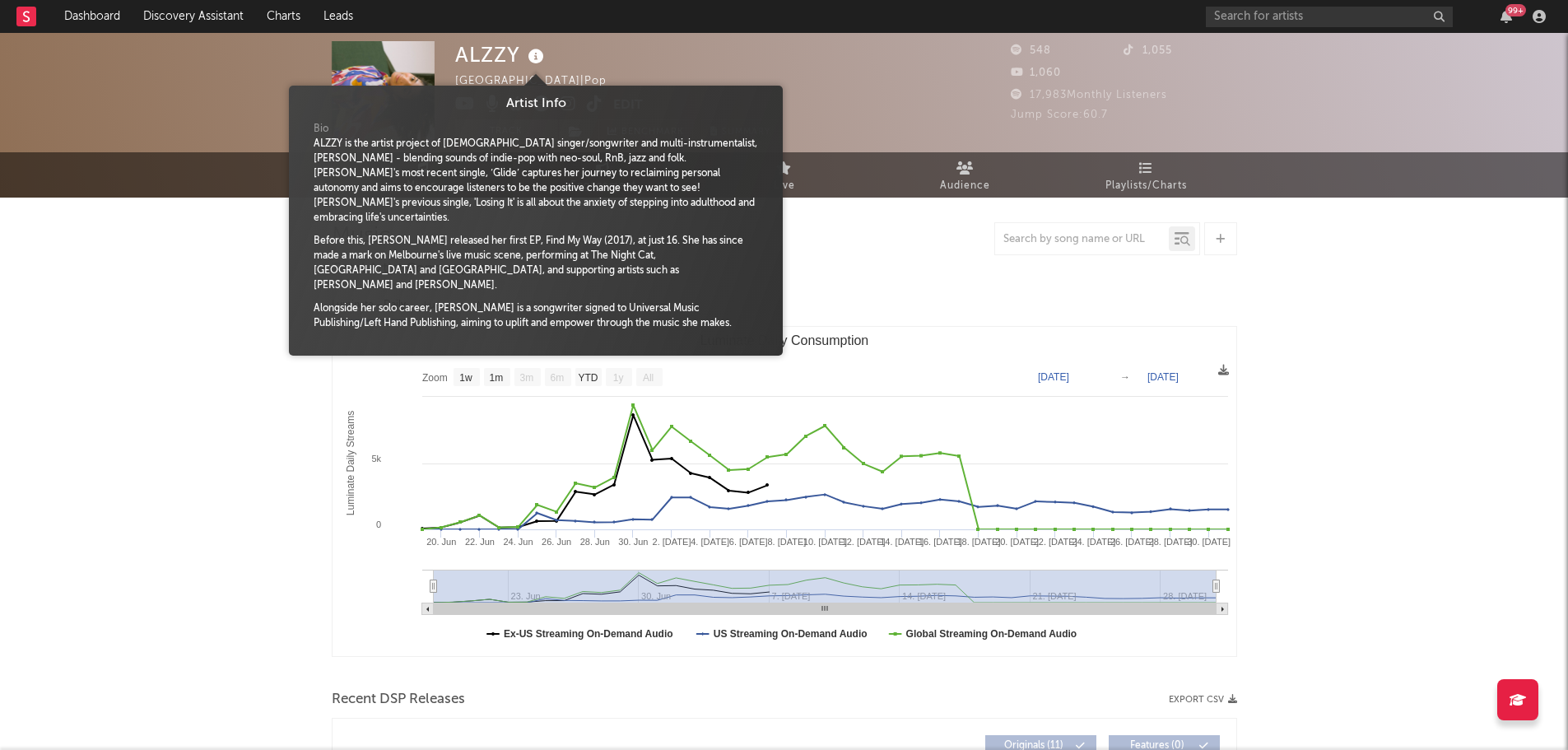
click at [532, 56] on icon at bounding box center [536, 57] width 24 height 23
click at [533, 56] on icon at bounding box center [536, 57] width 24 height 23
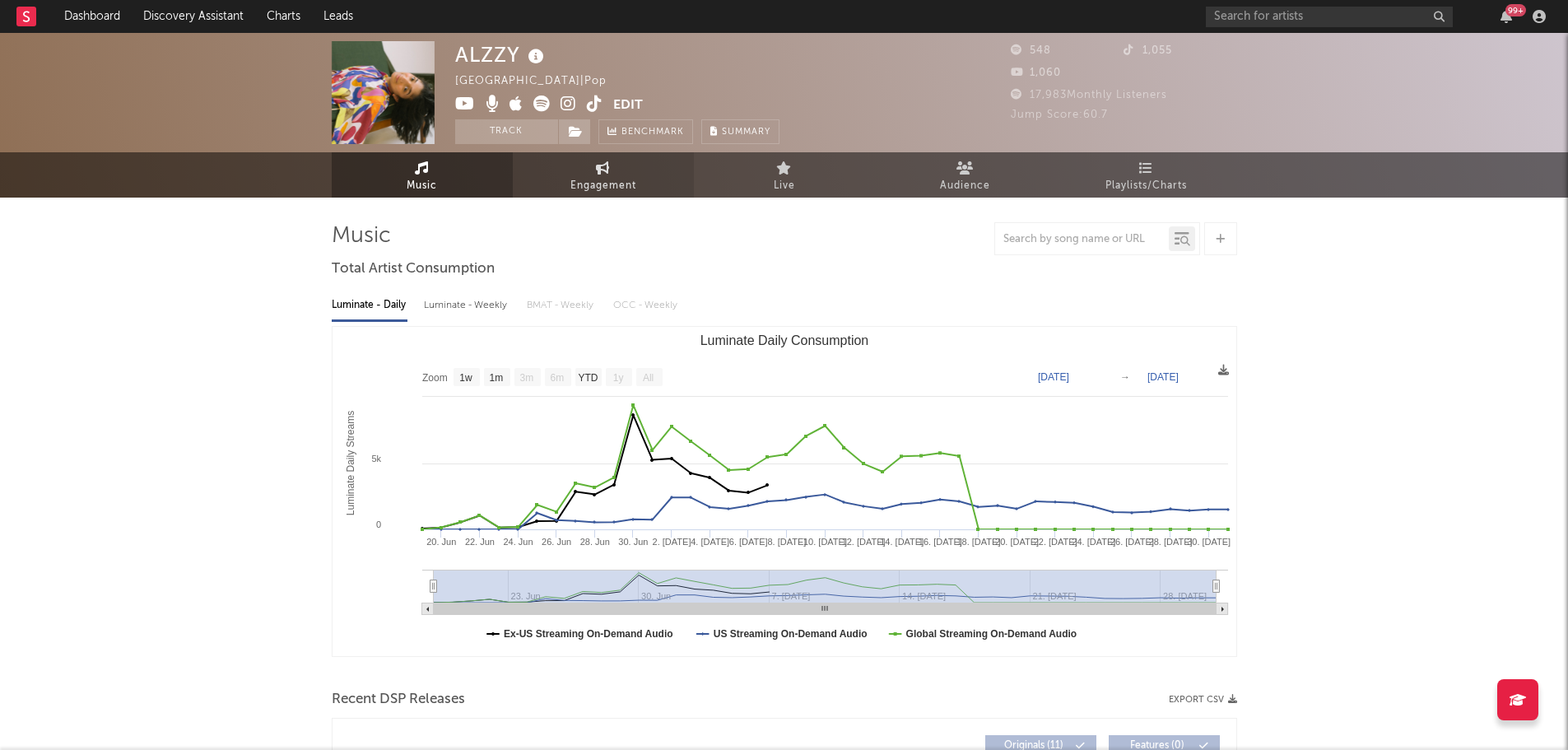
click at [614, 183] on span "Engagement" at bounding box center [603, 186] width 66 height 20
select select "1w"
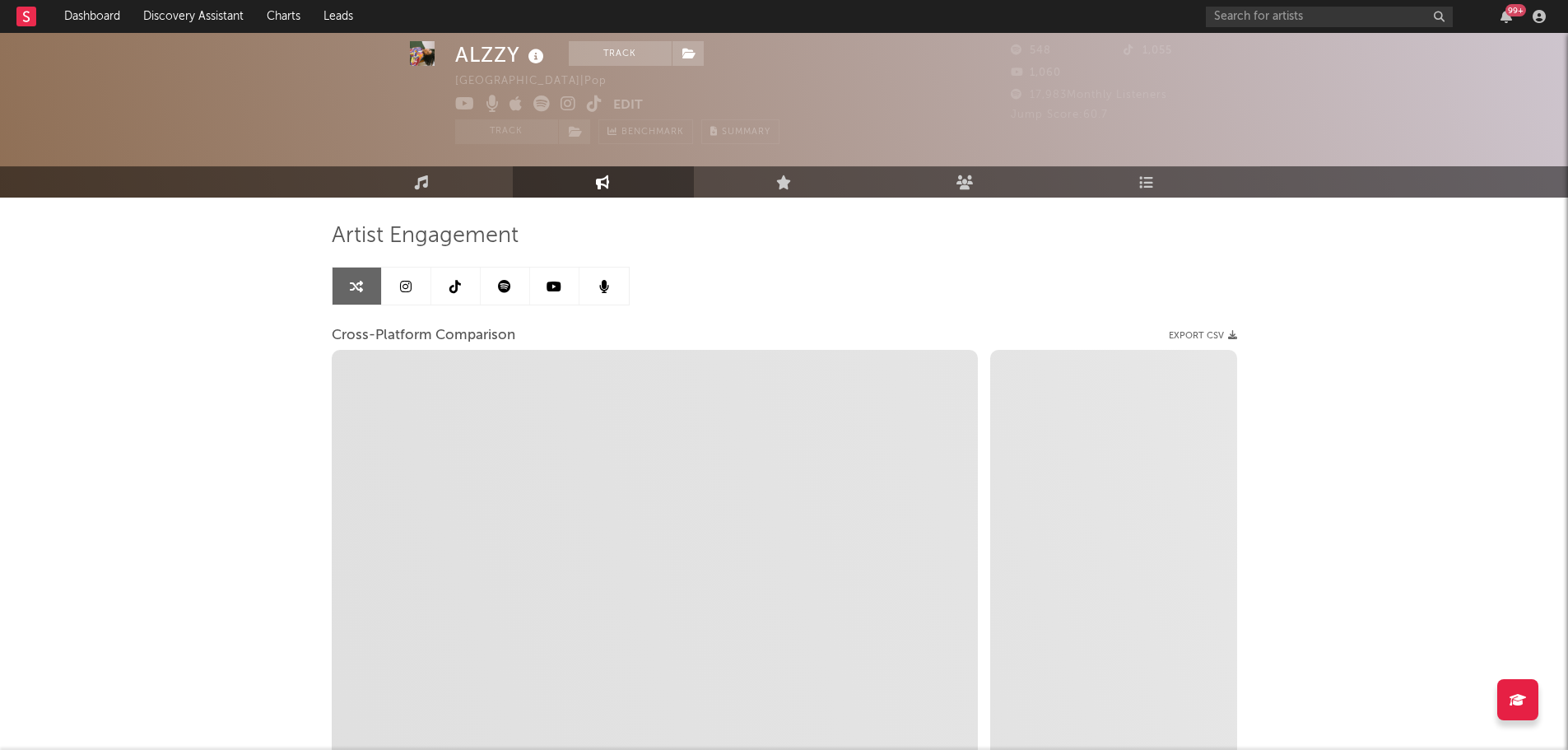
scroll to position [147, 0]
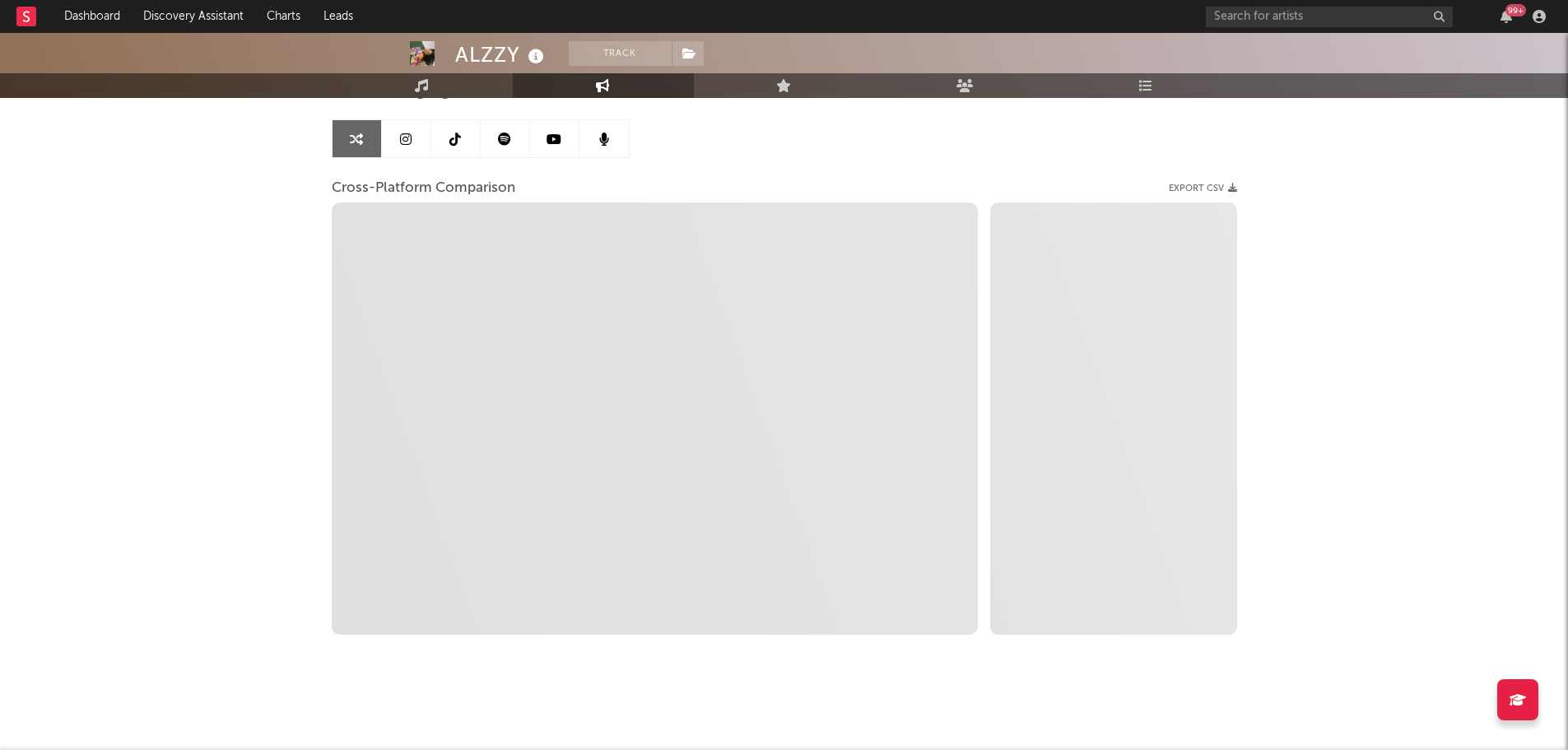
select select "1m"
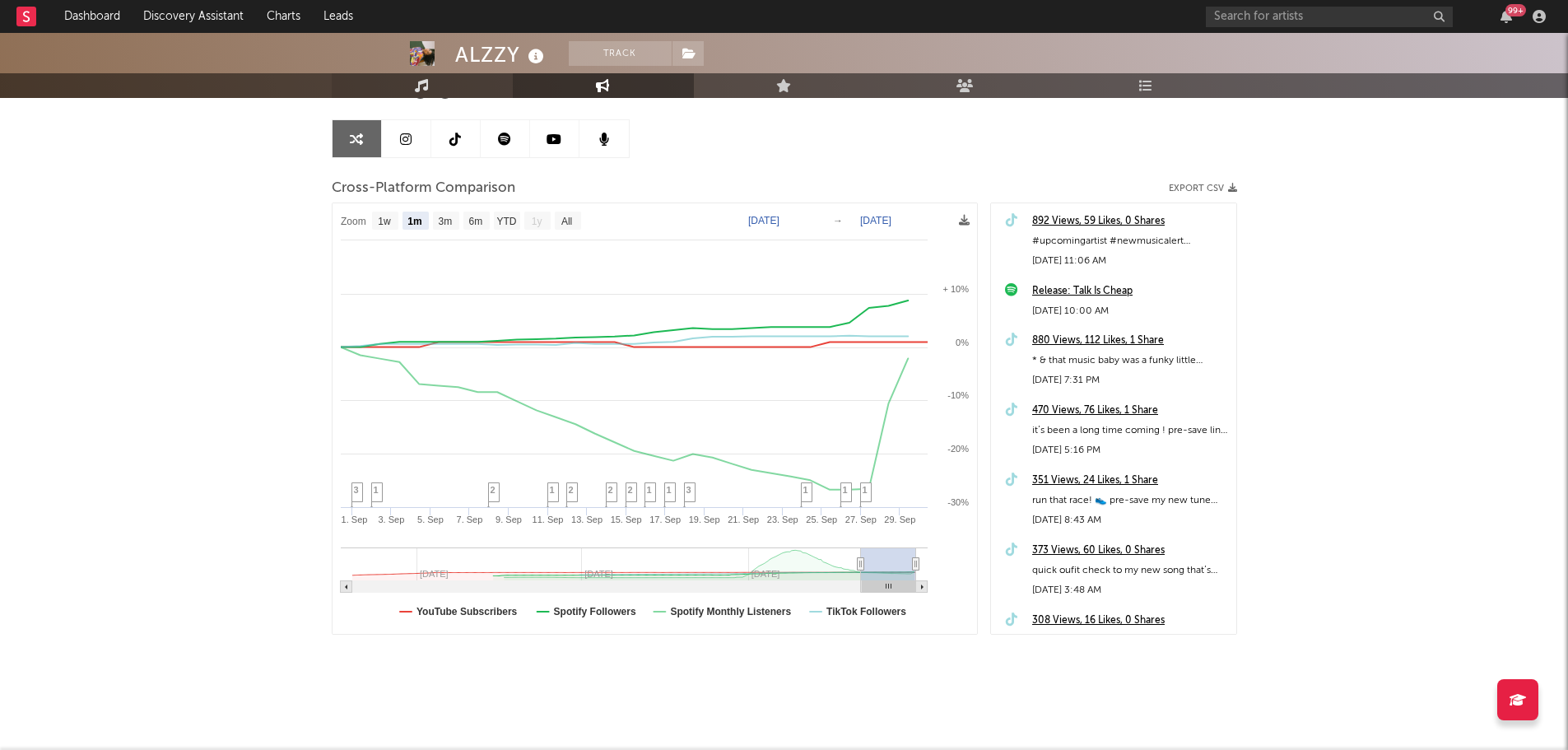
click at [450, 85] on link "Music" at bounding box center [422, 85] width 181 height 24
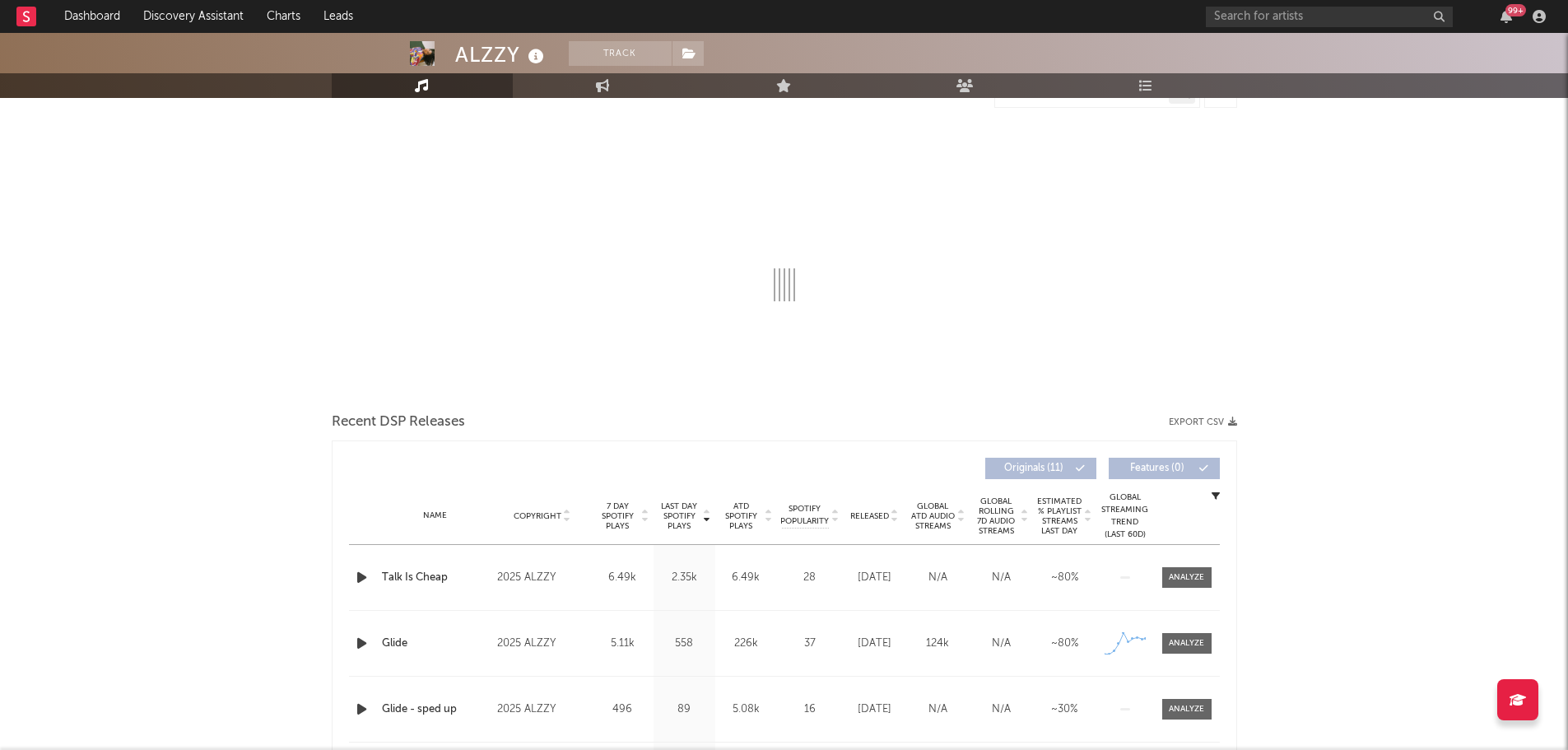
select select "1w"
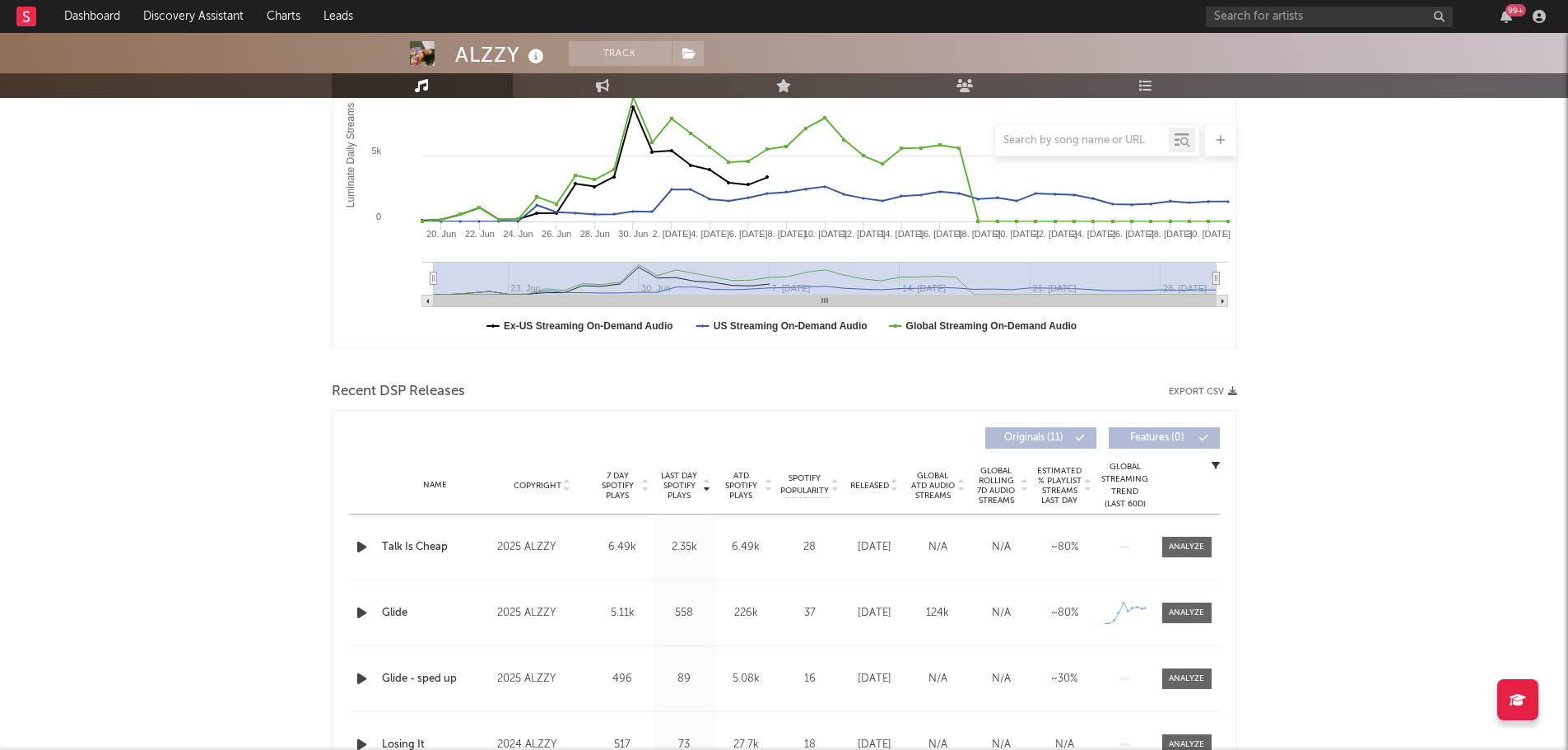
scroll to position [312, 0]
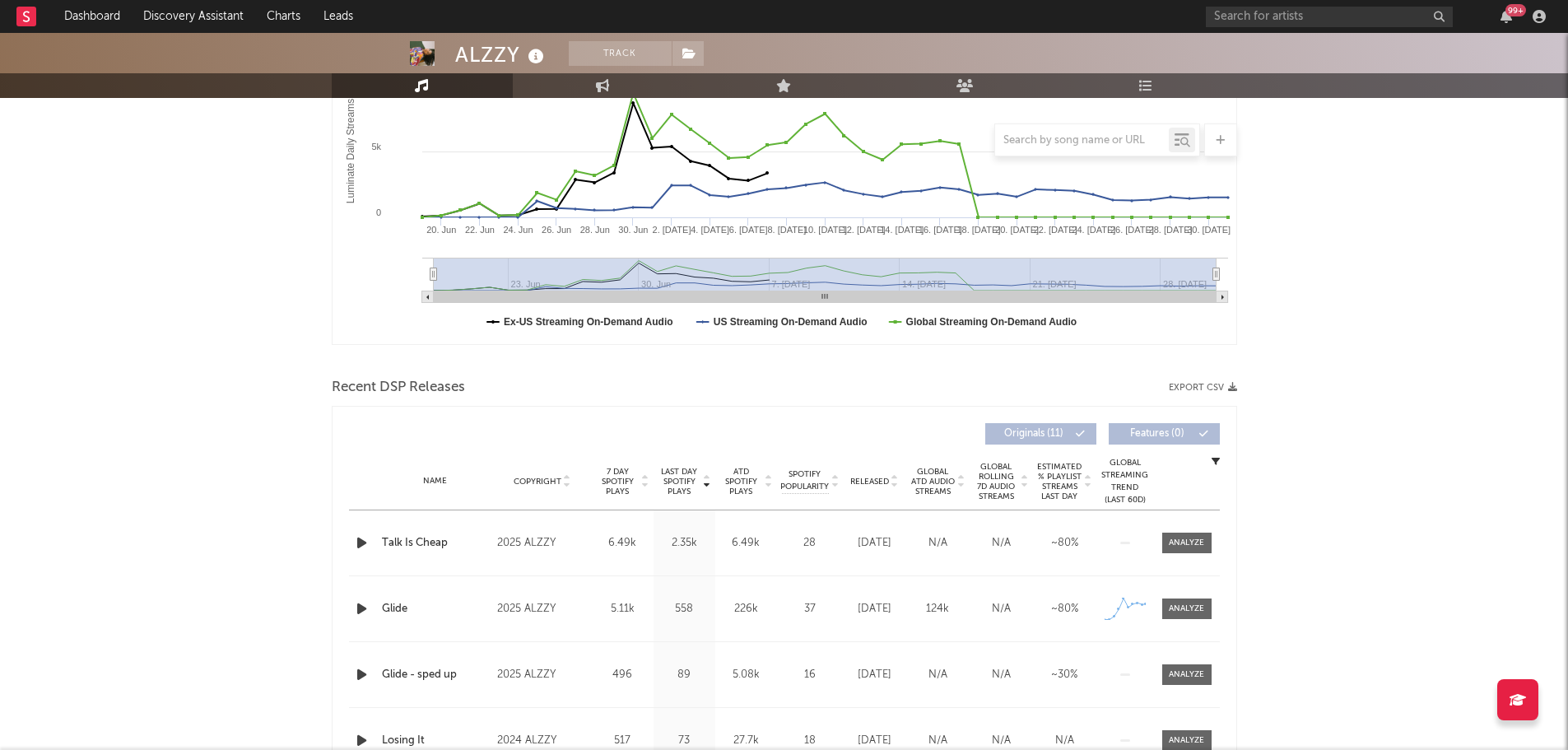
click at [366, 545] on icon "button" at bounding box center [362, 542] width 18 height 21
click at [733, 728] on div at bounding box center [630, 729] width 206 height 4
click at [802, 732] on div "00:05 00:20" at bounding box center [784, 729] width 288 height 41
click at [885, 477] on span "Released" at bounding box center [870, 481] width 39 height 10
click at [360, 612] on icon "button" at bounding box center [362, 609] width 18 height 21
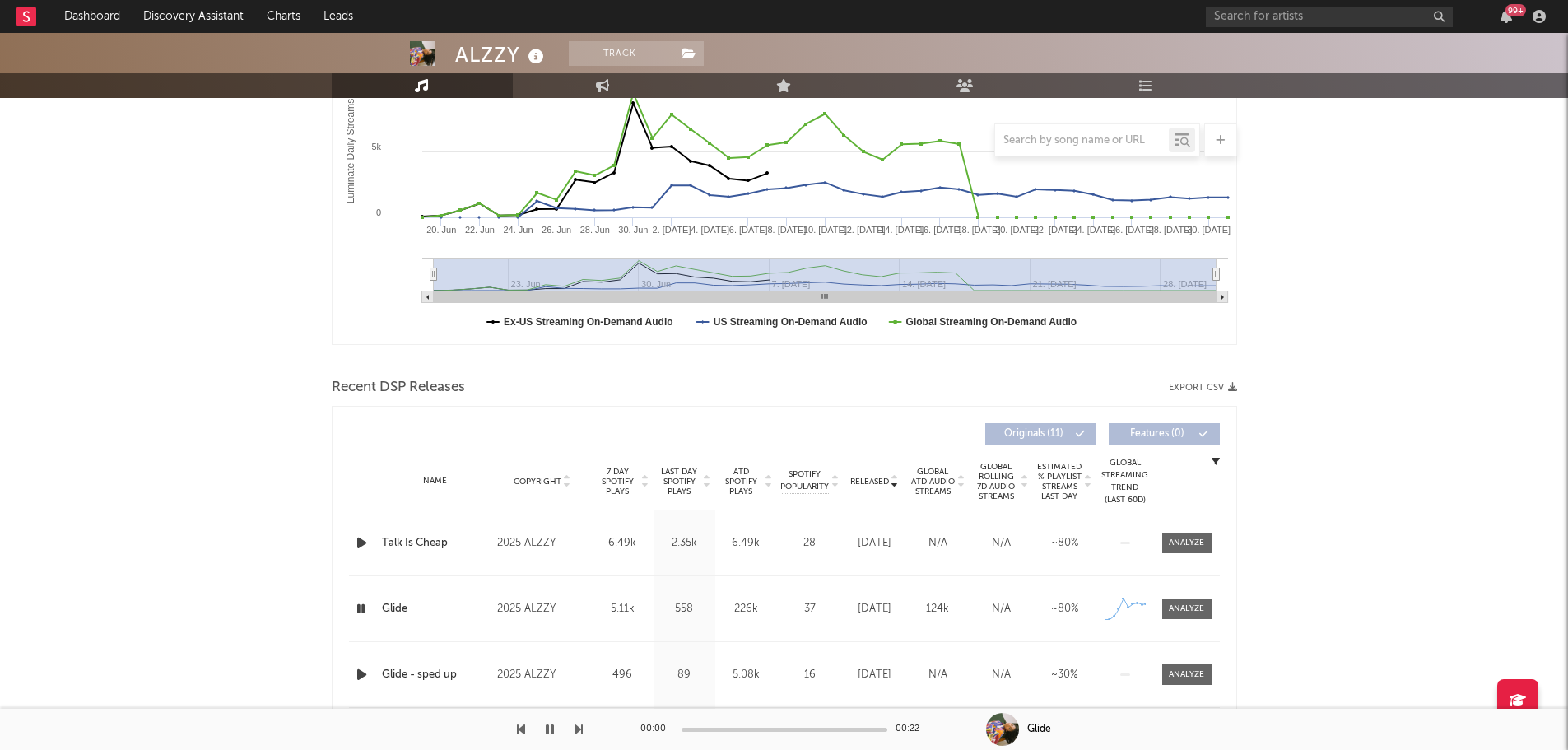
scroll to position [476, 0]
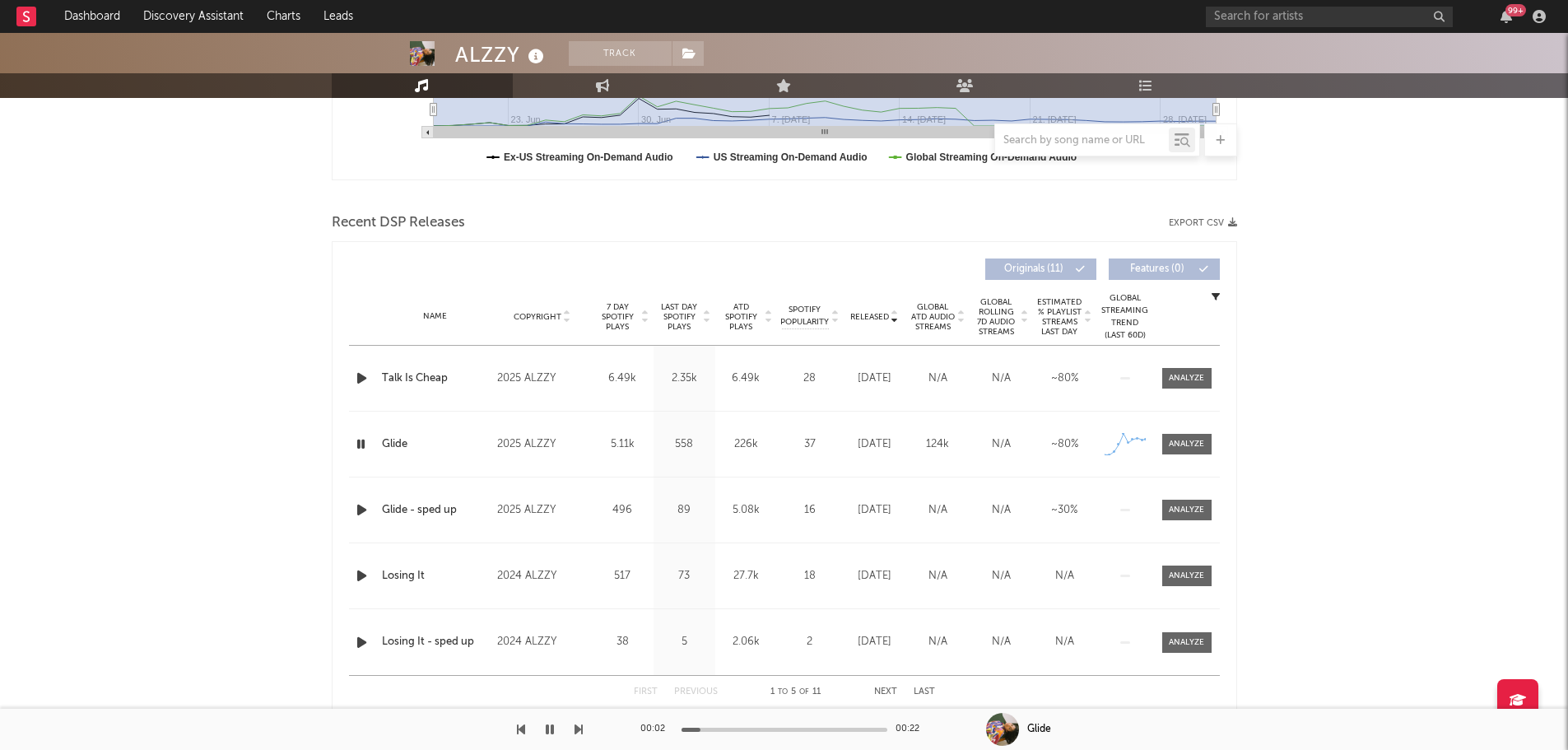
click at [727, 728] on div at bounding box center [784, 729] width 206 height 4
click at [693, 318] on span "Last Day Spotify Plays" at bounding box center [680, 316] width 44 height 29
click at [361, 576] on icon "button" at bounding box center [362, 575] width 18 height 21
click at [746, 726] on div "00:00 00:29" at bounding box center [784, 729] width 288 height 41
click at [751, 732] on div "00:00 00:29" at bounding box center [784, 729] width 288 height 41
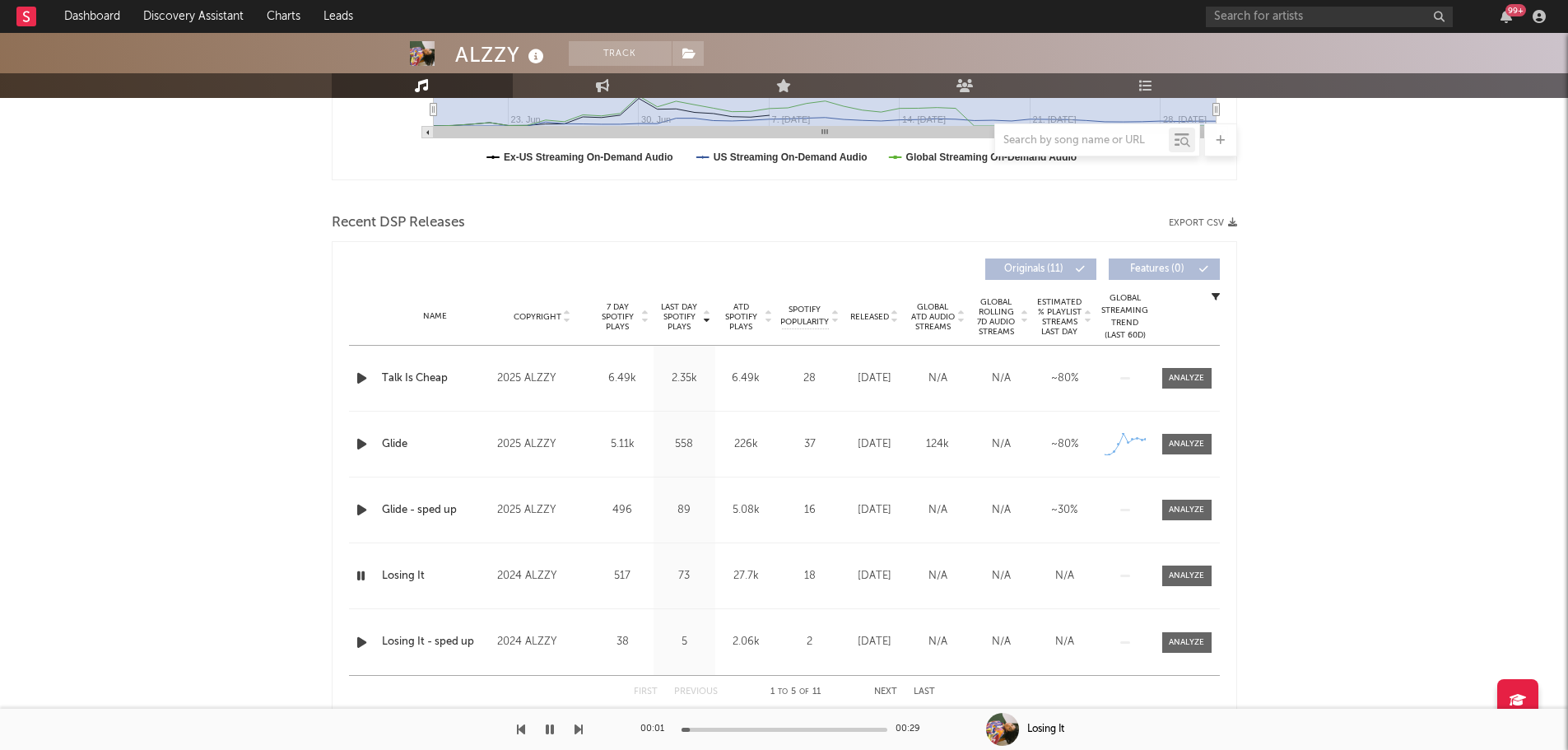
click at [754, 730] on div at bounding box center [784, 729] width 206 height 4
click at [548, 727] on icon "button" at bounding box center [550, 729] width 8 height 13
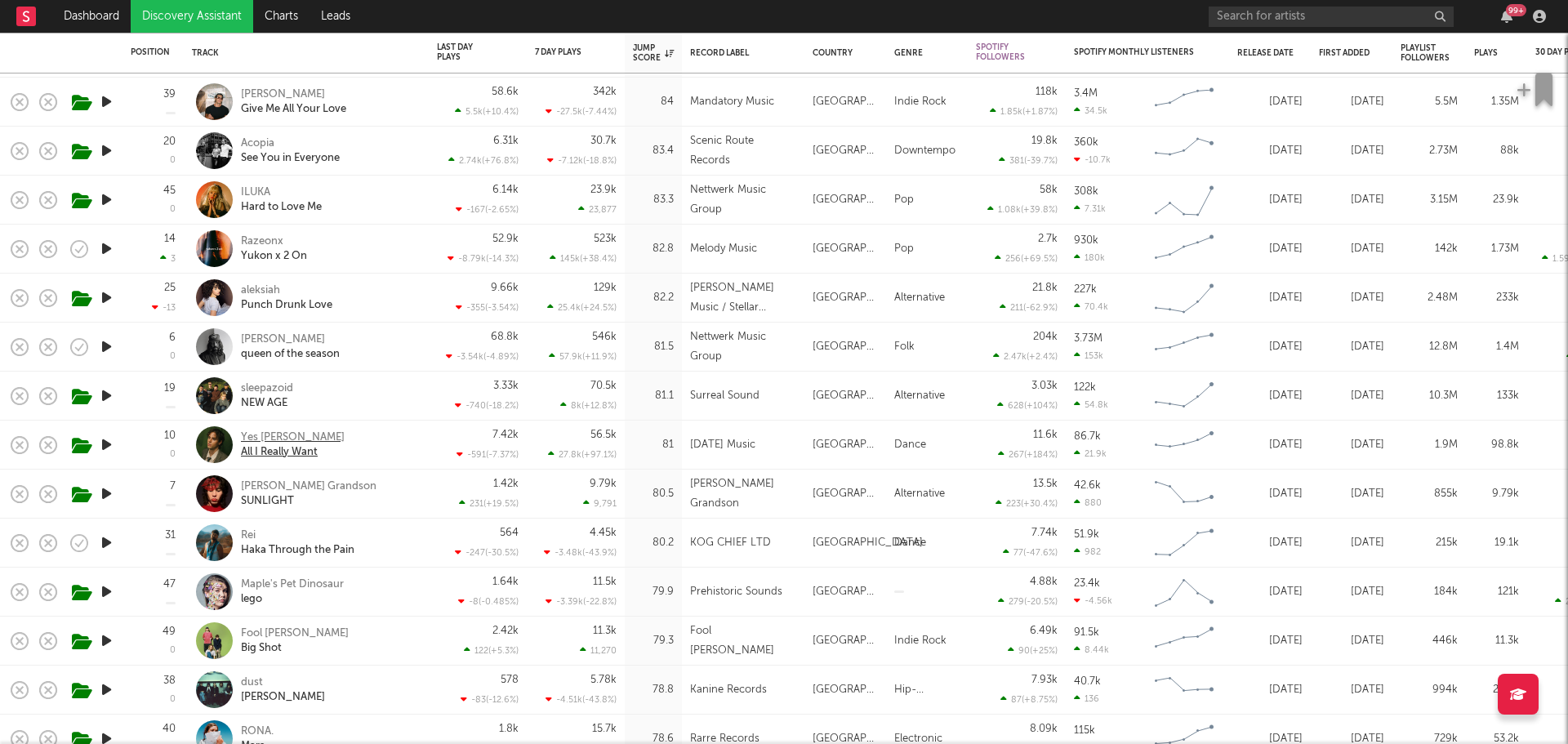
click at [277, 433] on div "Yes [PERSON_NAME]" at bounding box center [292, 438] width 104 height 15
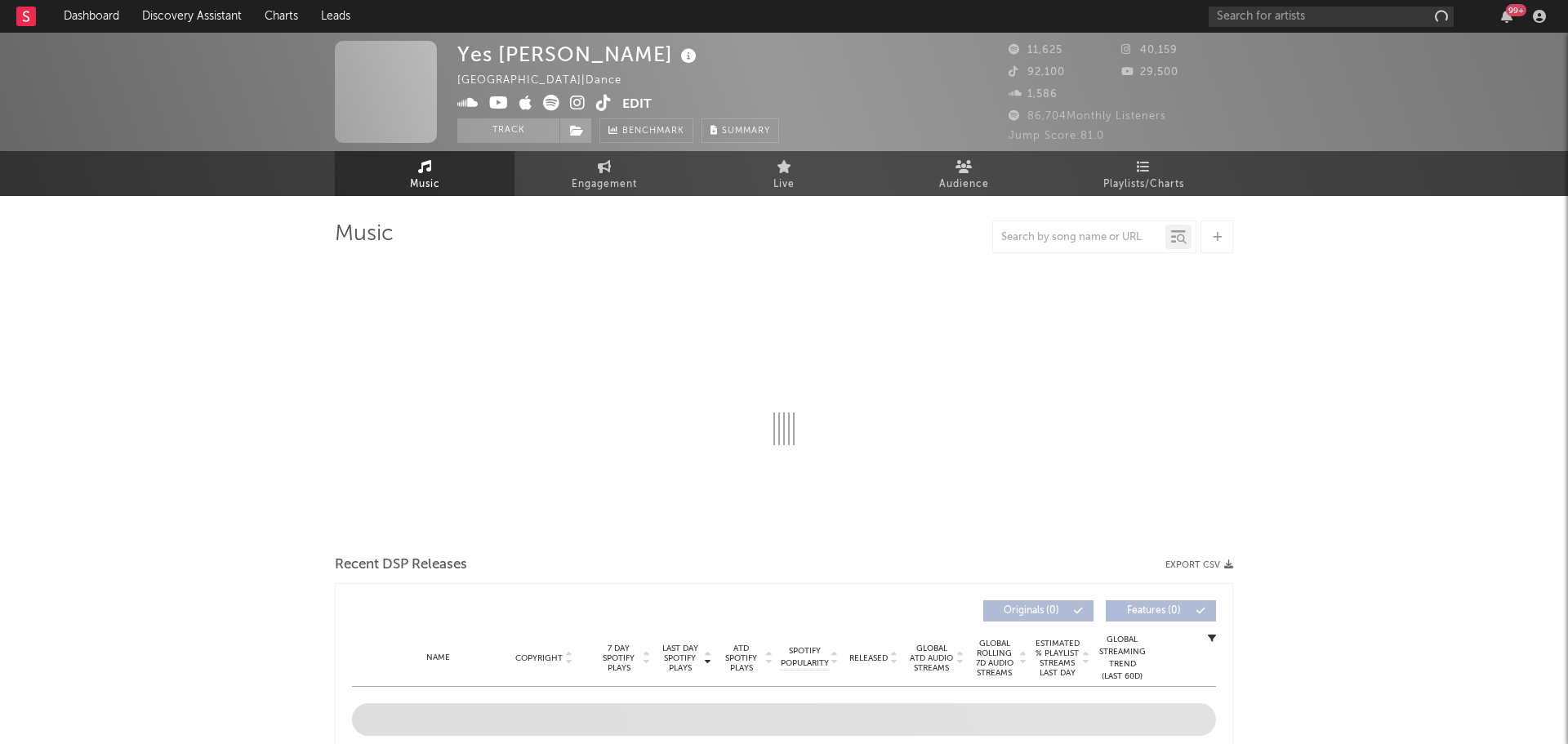
select select "6m"
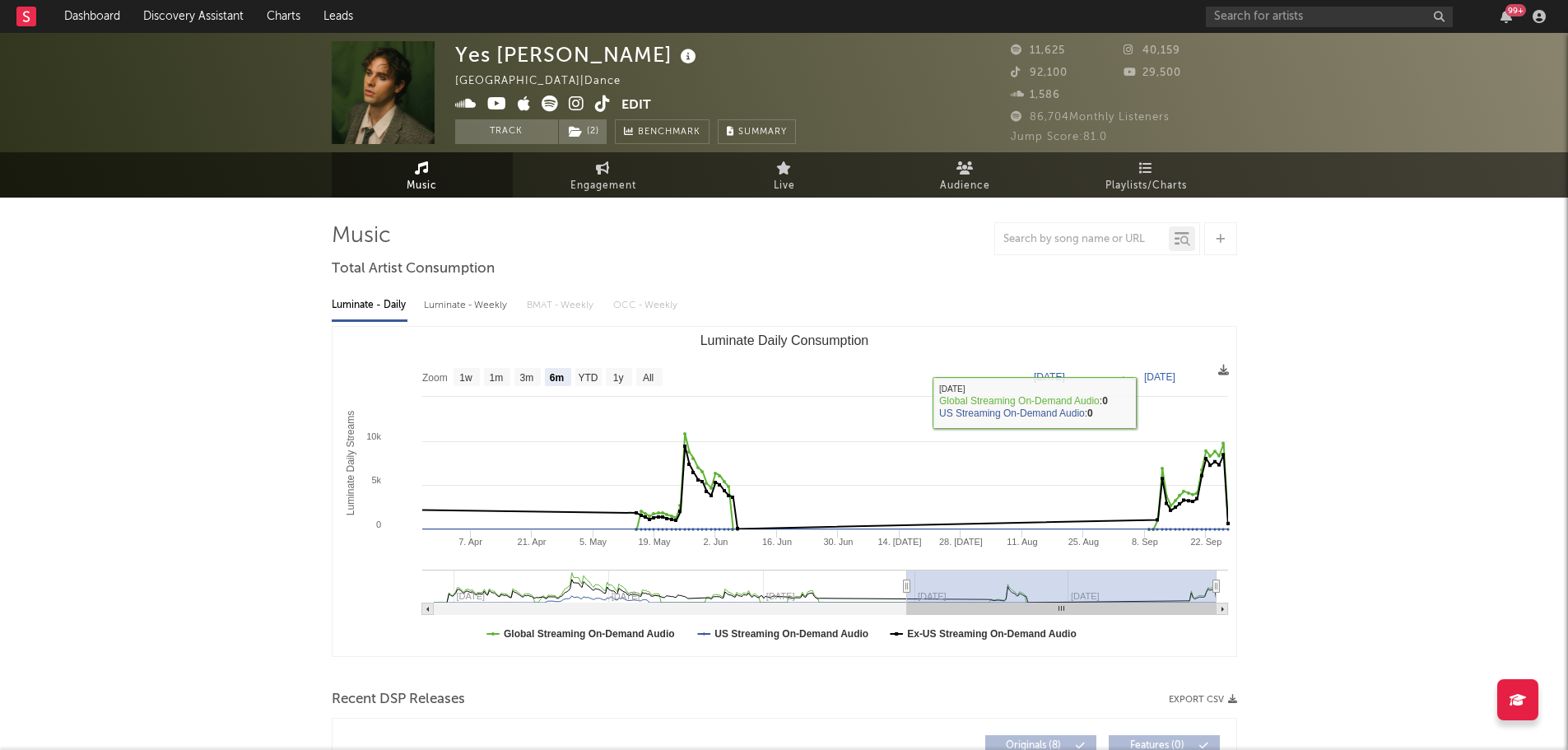
click at [615, 173] on link "Engagement" at bounding box center [604, 175] width 181 height 45
select select "1w"
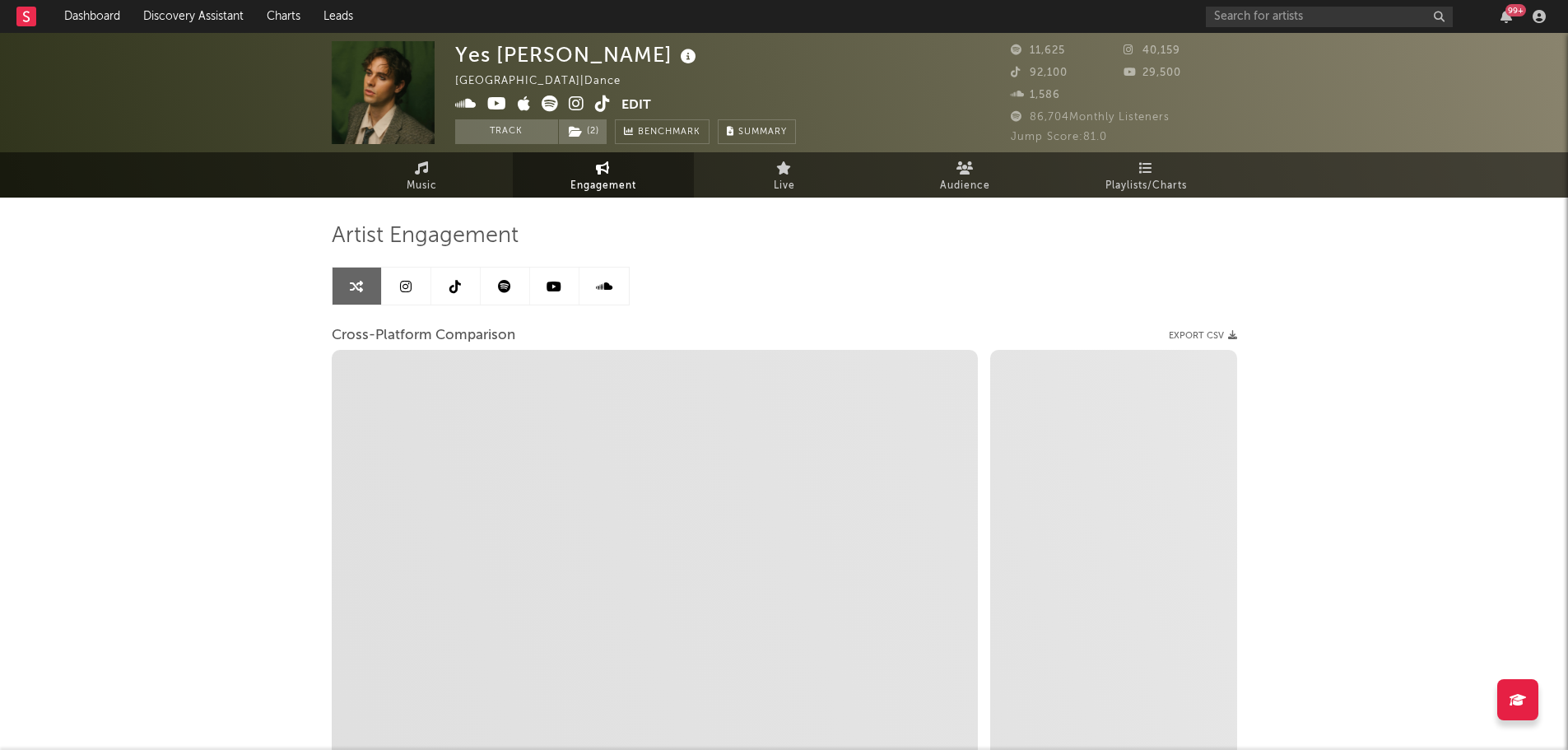
select select "1m"
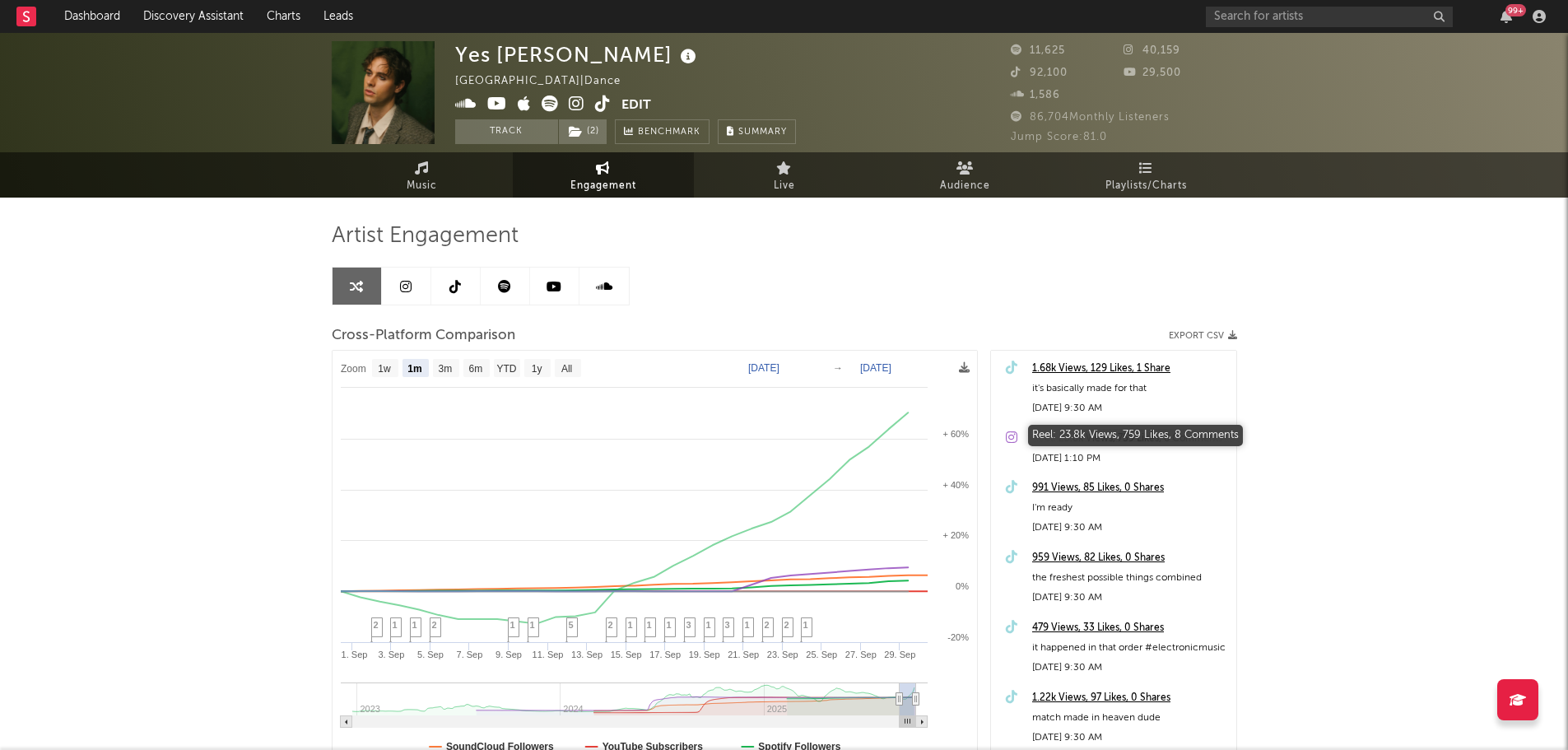
click at [1117, 432] on div "Reel: 23.8k Views, 759 Likes, 8 Comments" at bounding box center [1130, 439] width 196 height 20
click at [1170, 168] on link "Playlists/Charts" at bounding box center [1147, 175] width 181 height 45
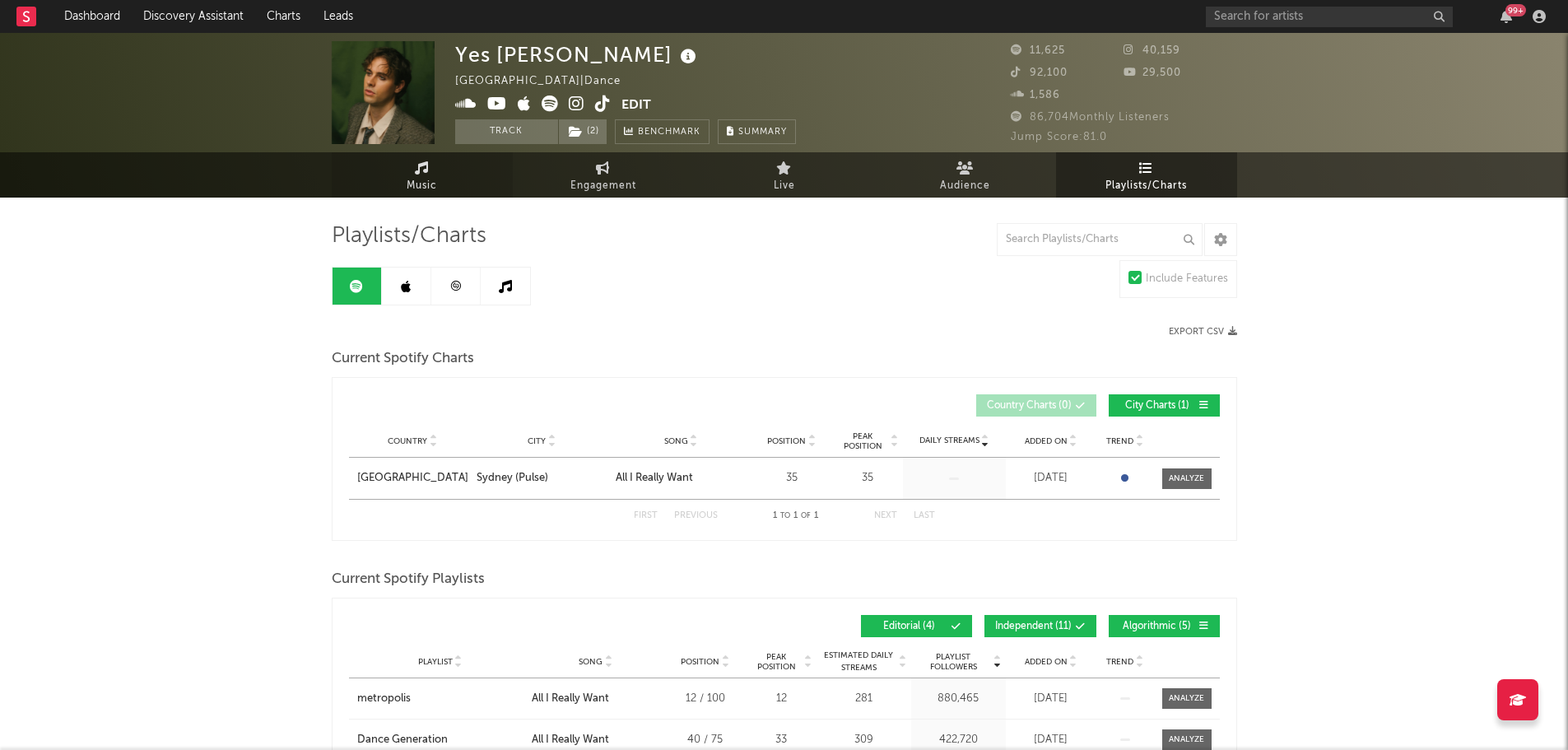
click at [418, 193] on span "Music" at bounding box center [422, 186] width 30 height 20
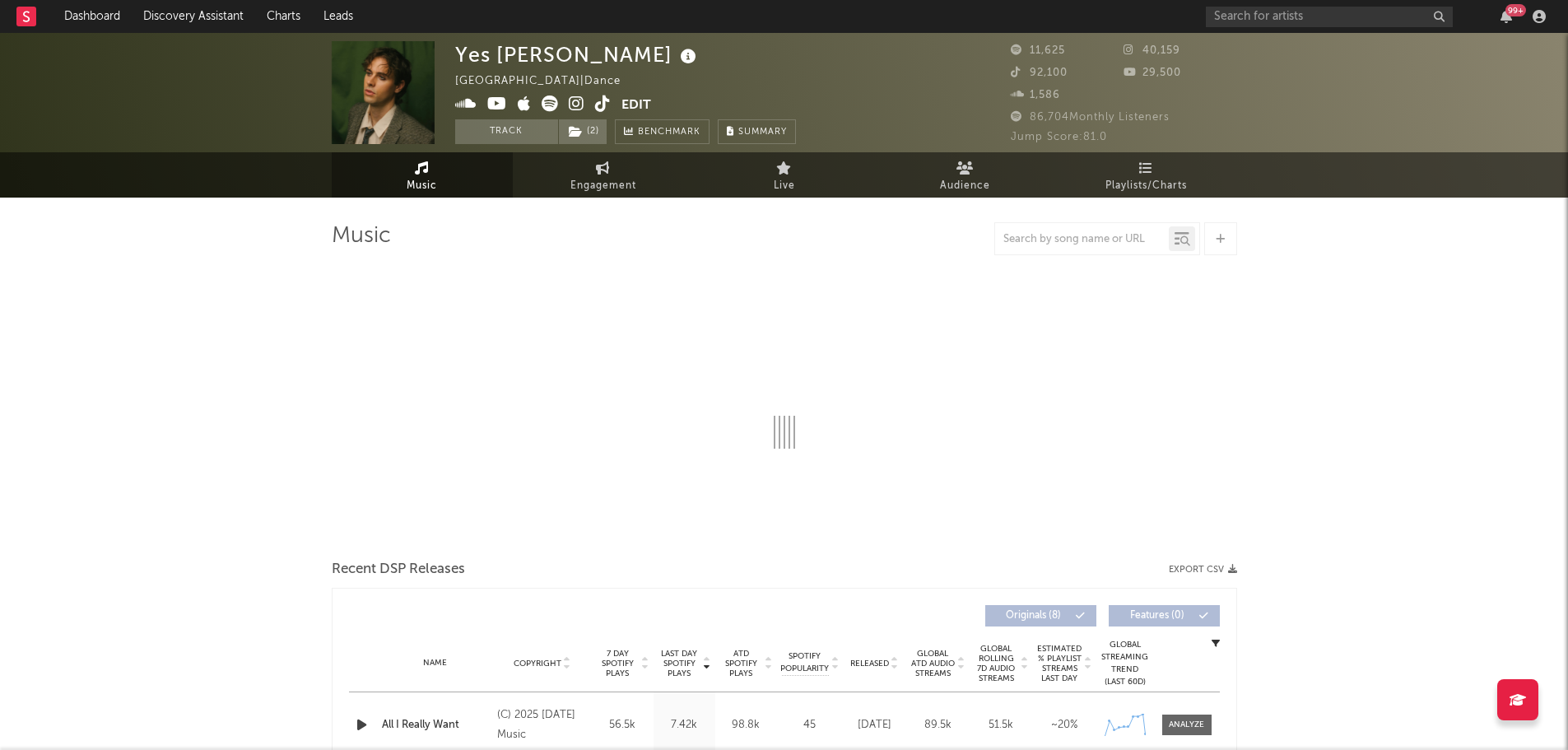
select select "6m"
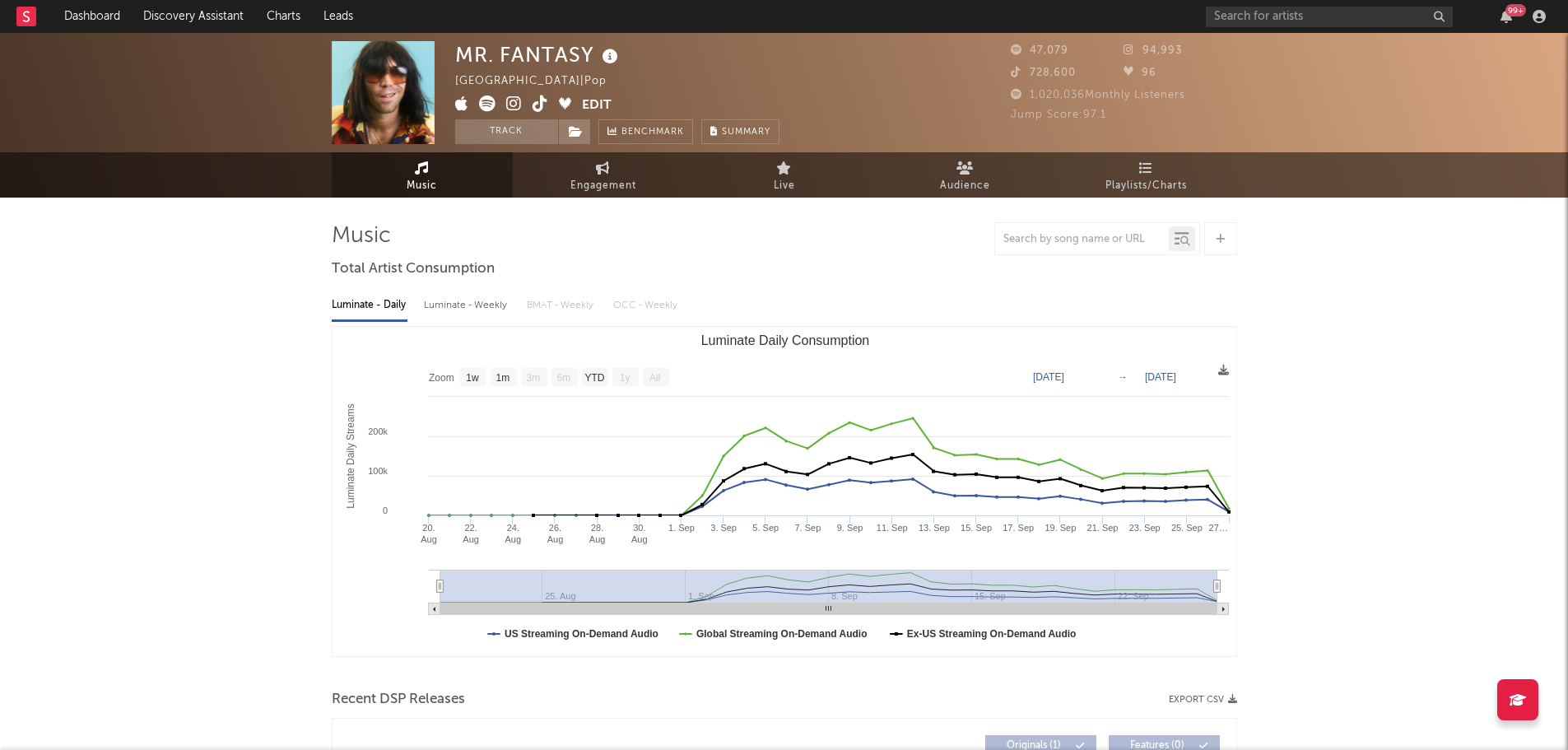
select select "1w"
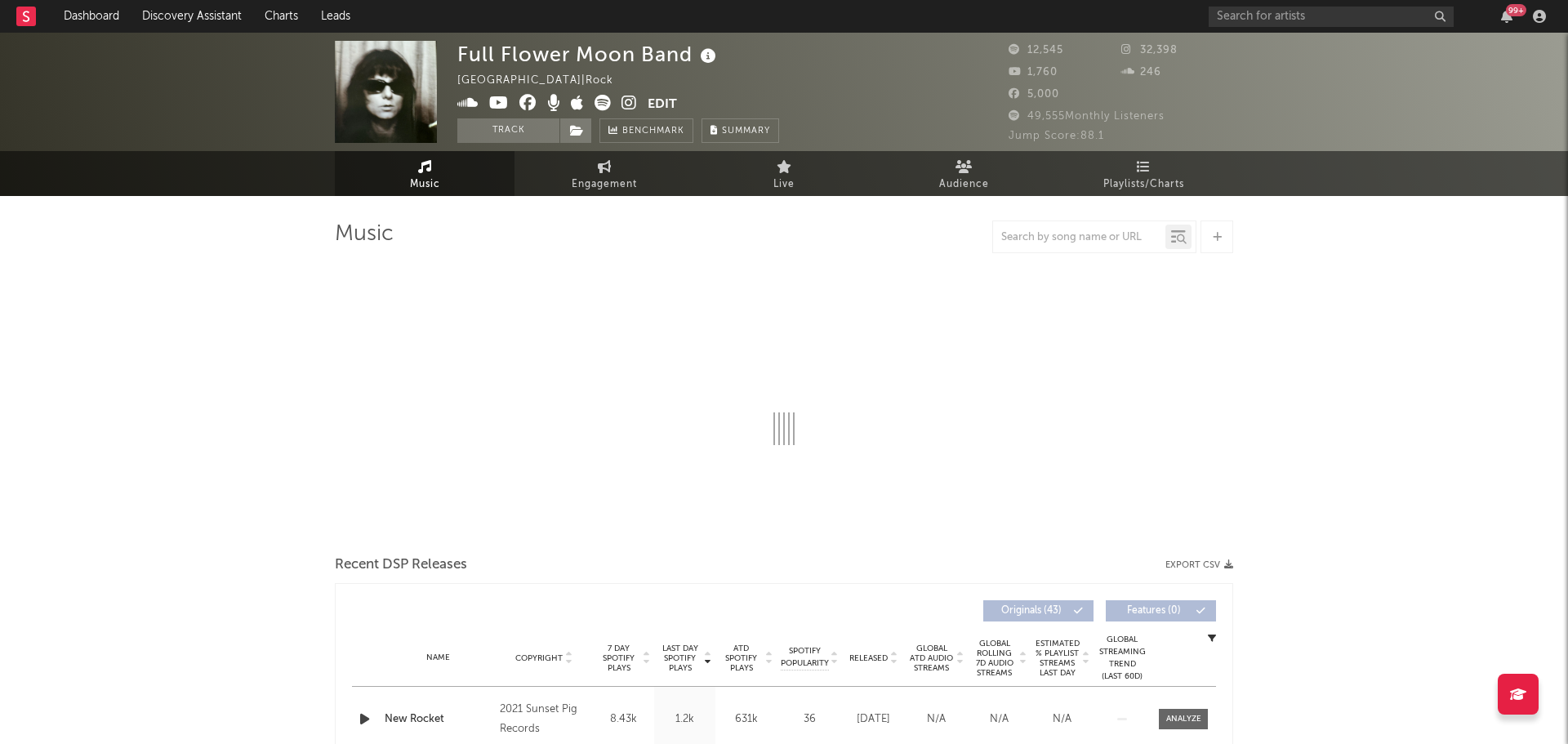
select select "6m"
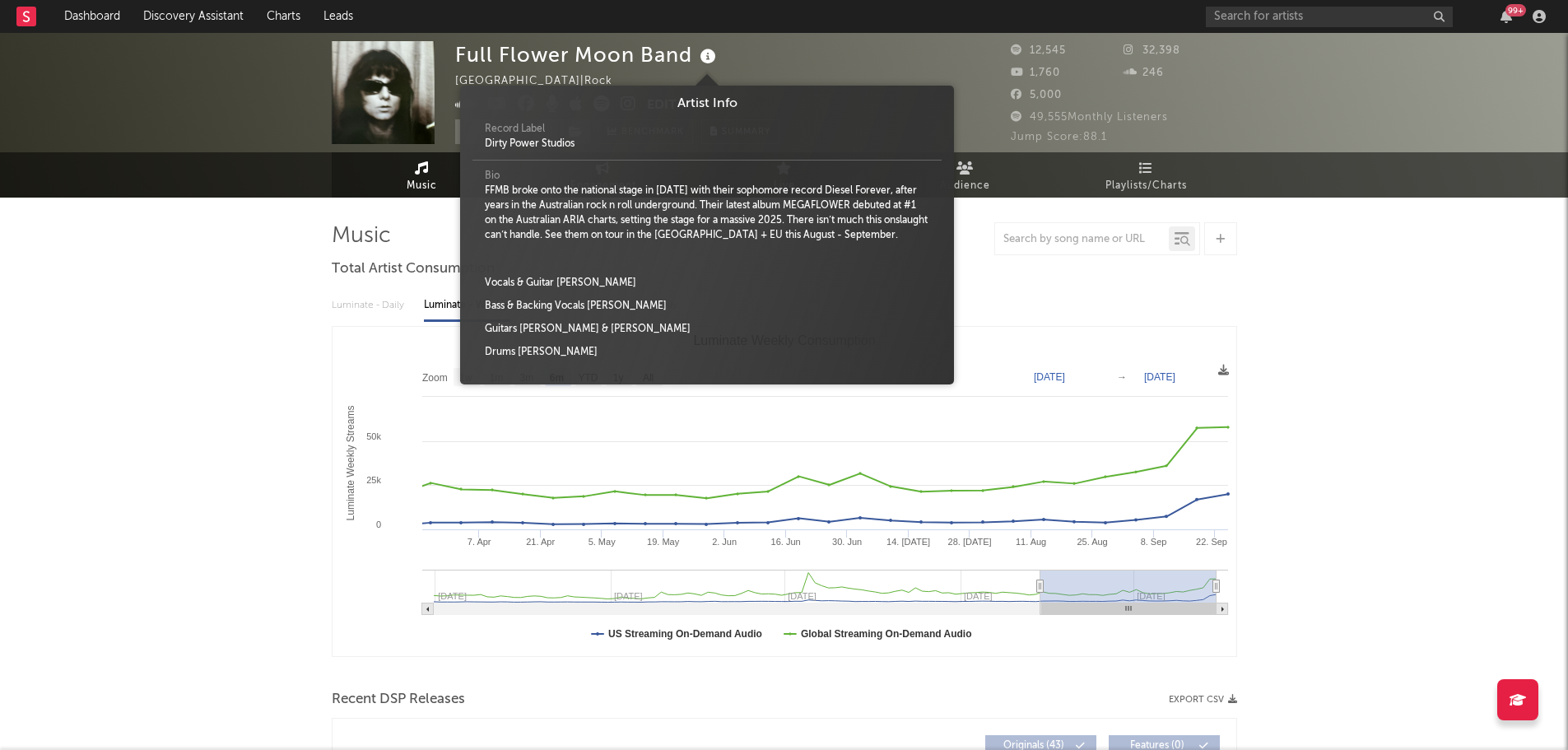
click at [705, 55] on icon at bounding box center [708, 57] width 24 height 23
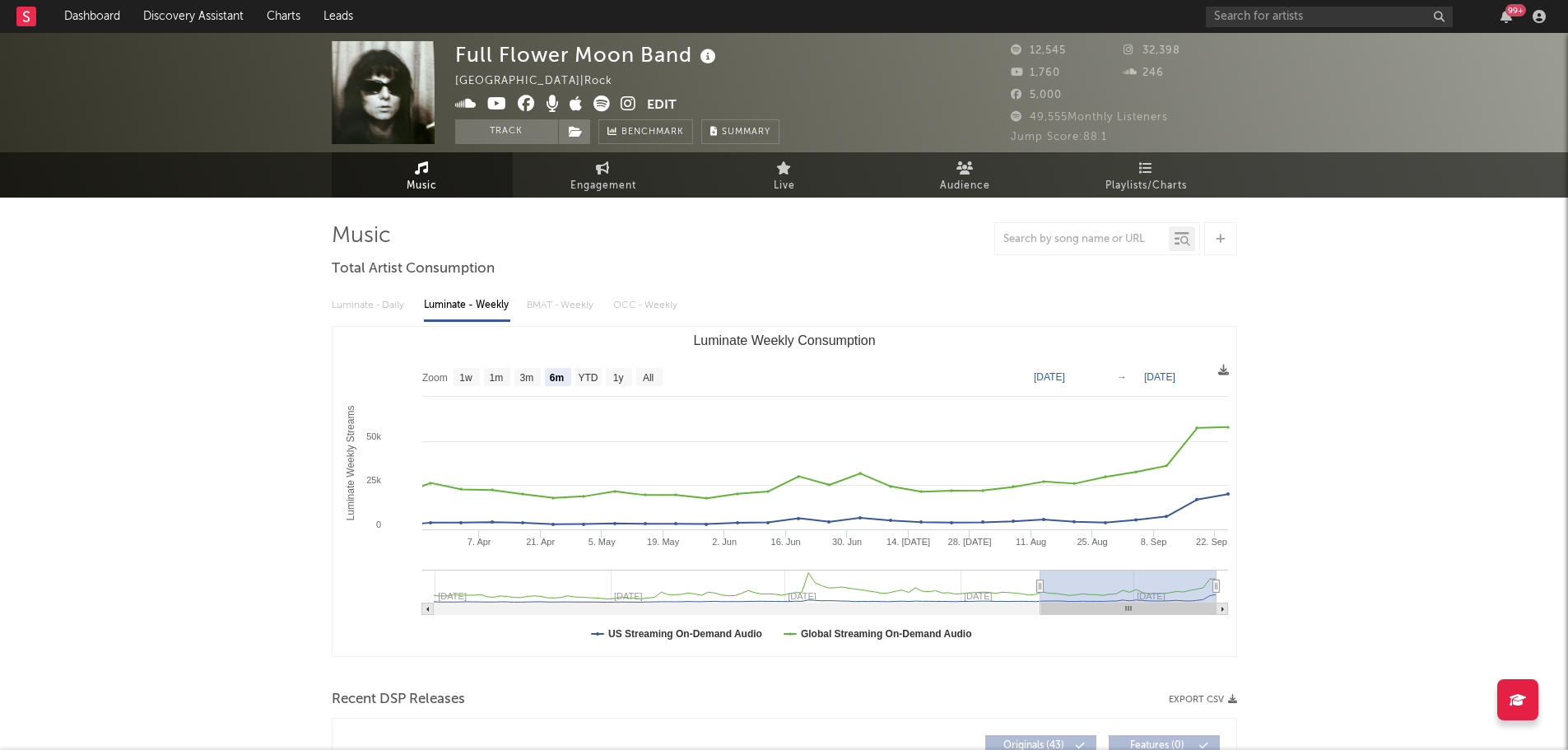
click at [705, 55] on icon at bounding box center [708, 57] width 24 height 23
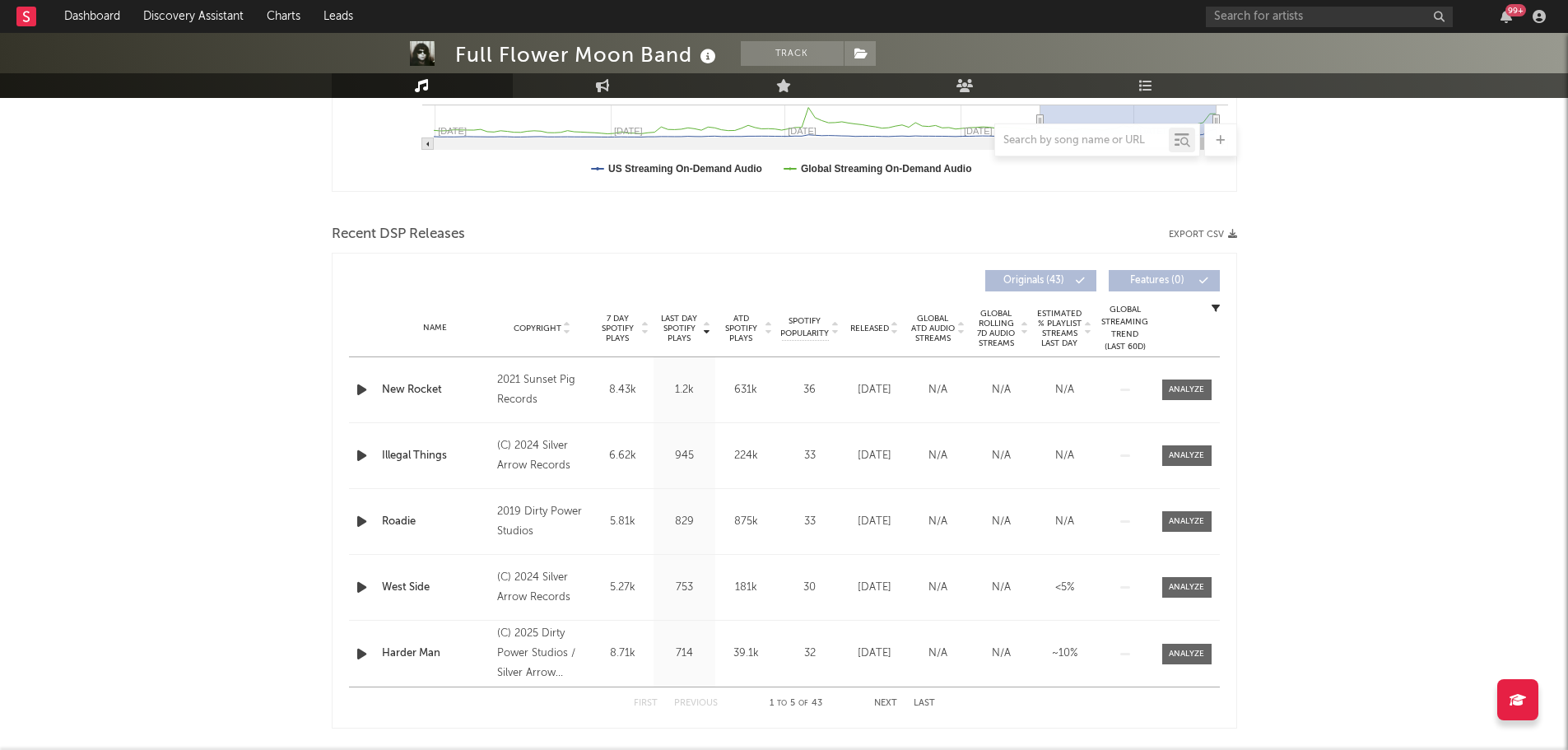
scroll to position [494, 0]
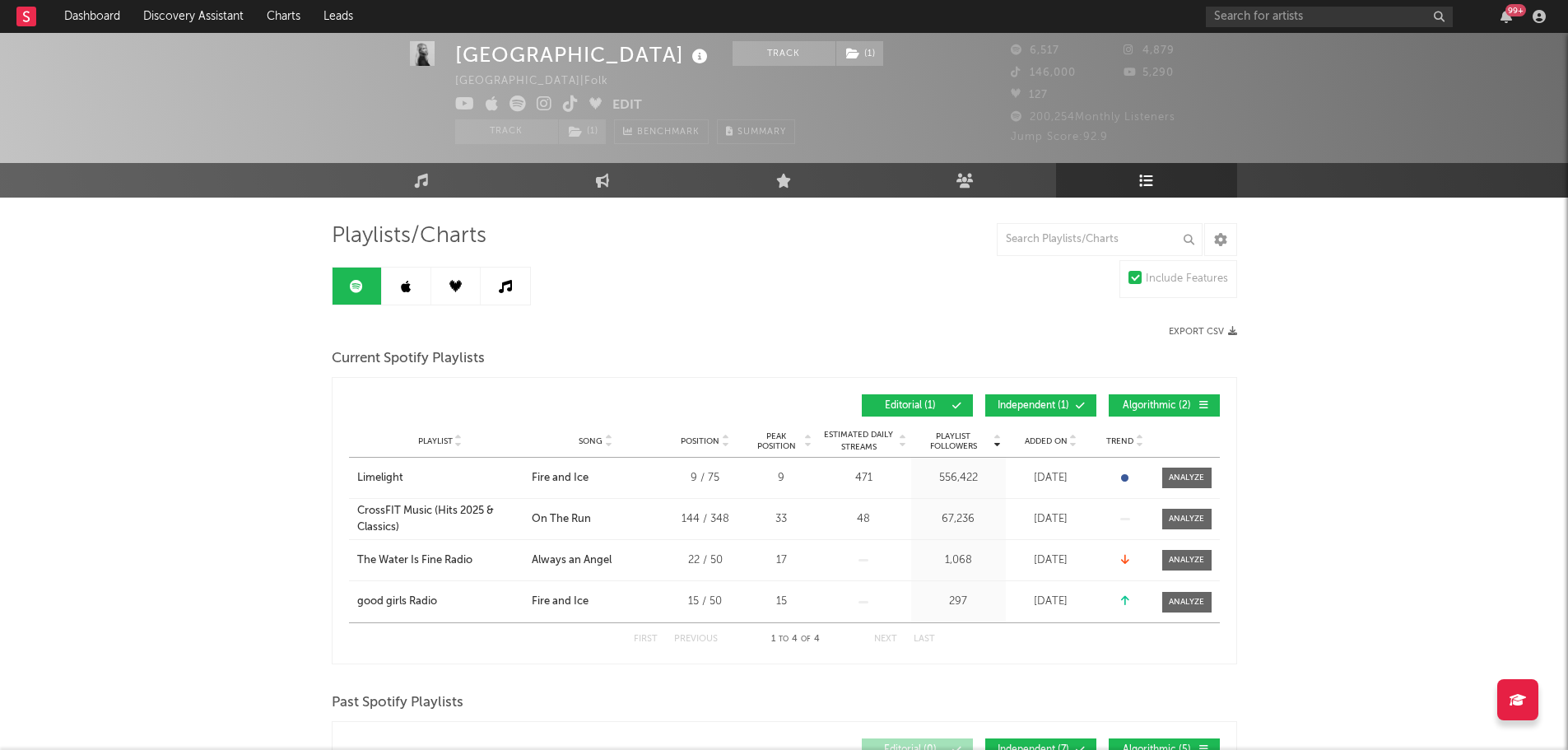
scroll to position [24, 0]
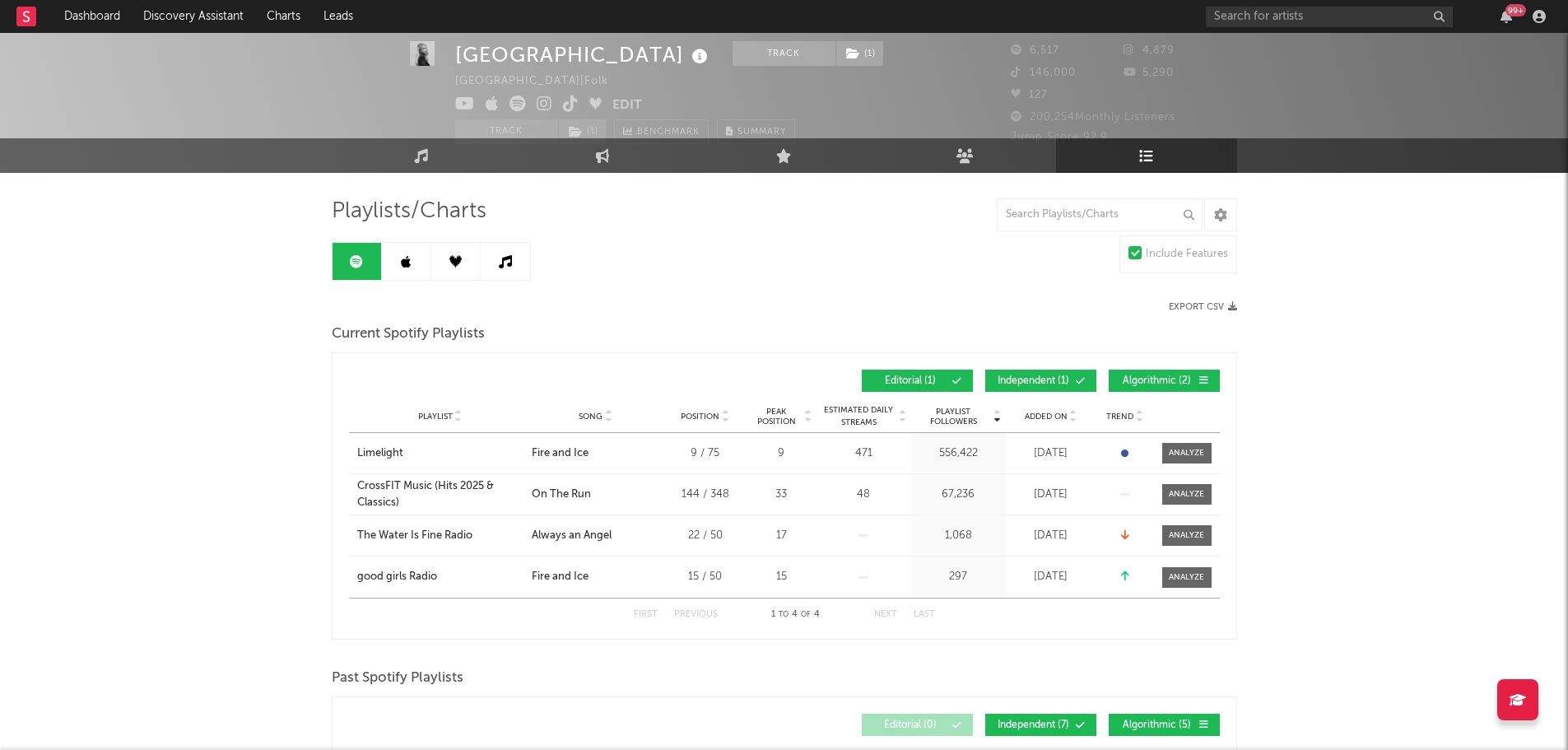
click at [688, 58] on icon at bounding box center [700, 57] width 24 height 23
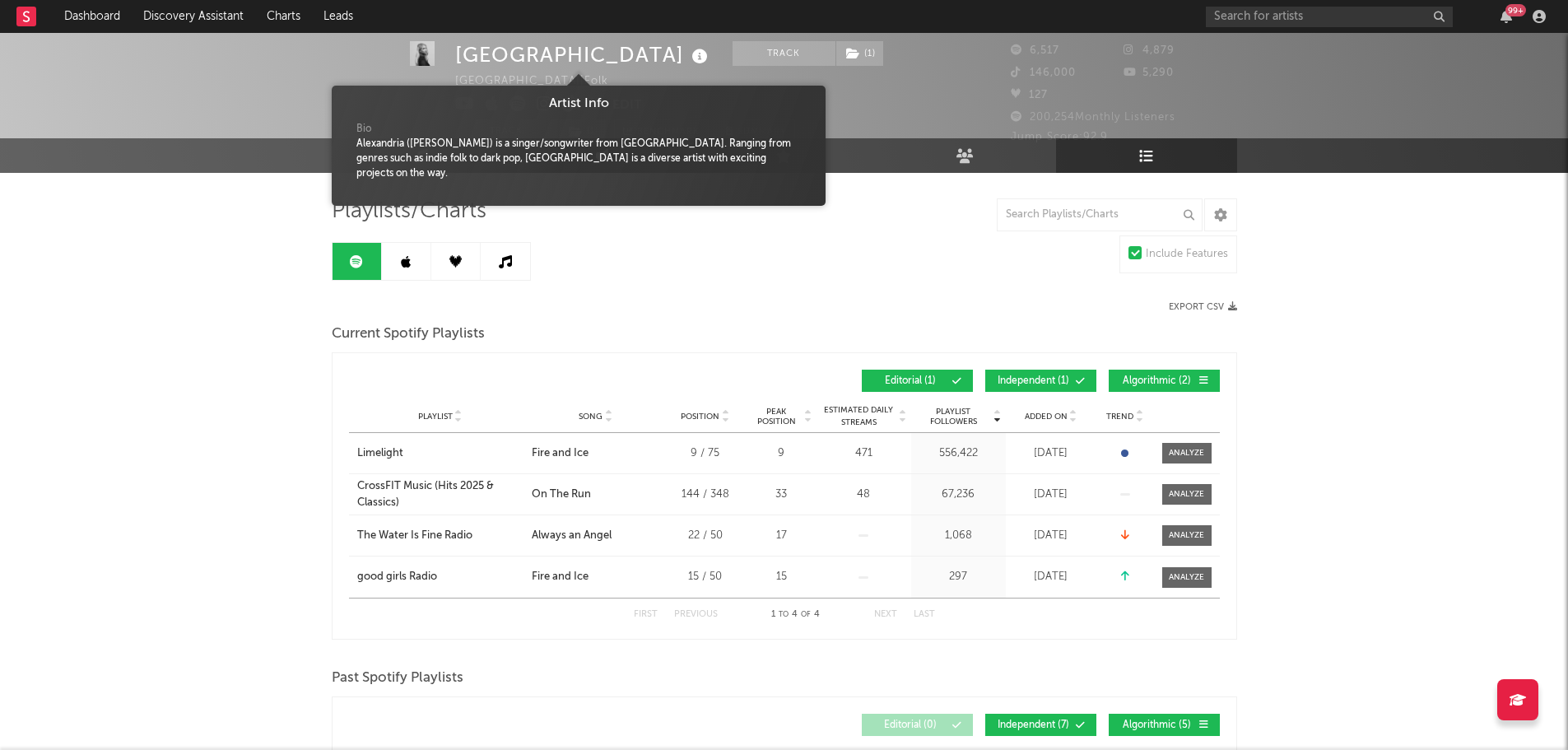
click at [688, 58] on icon at bounding box center [700, 57] width 24 height 23
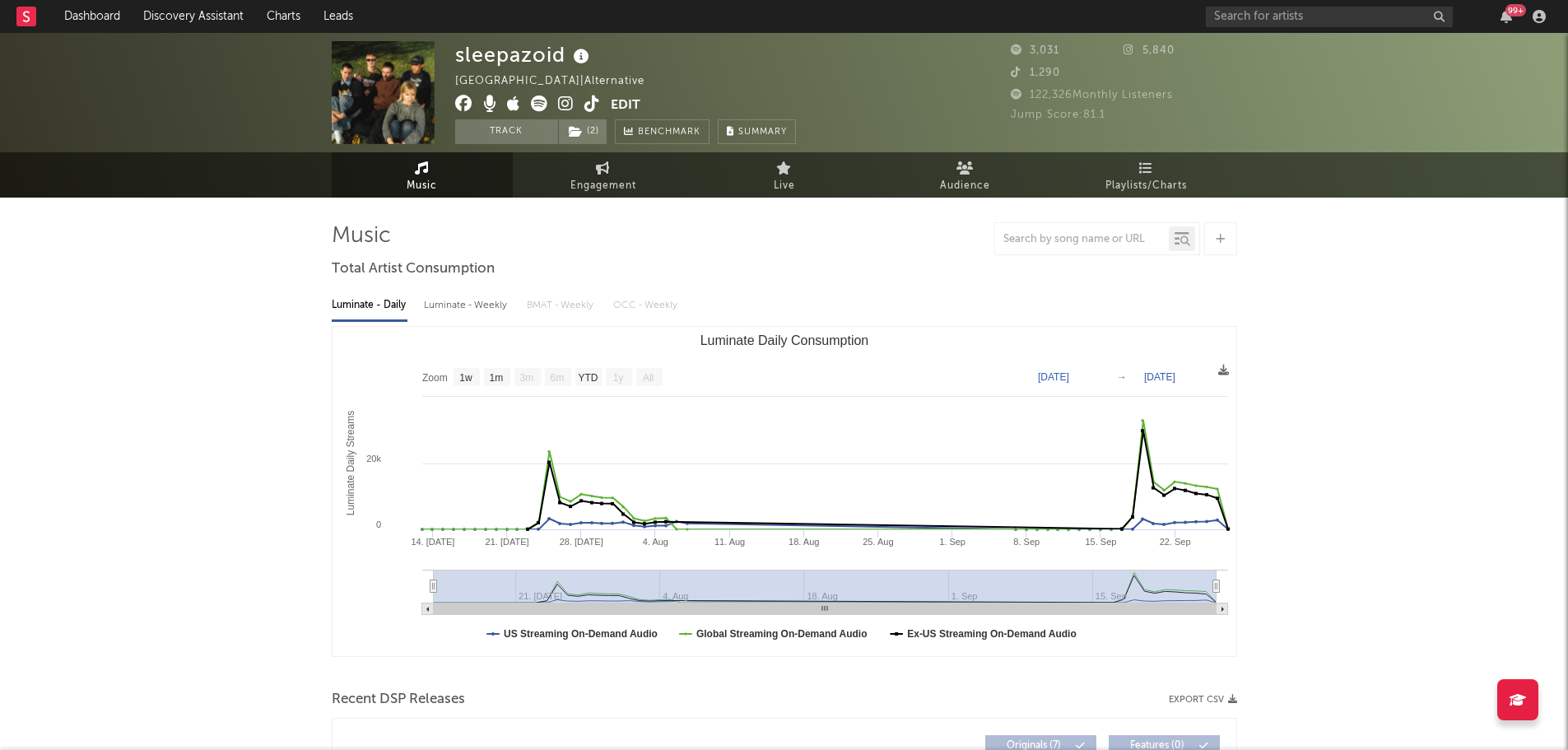
select select "1w"
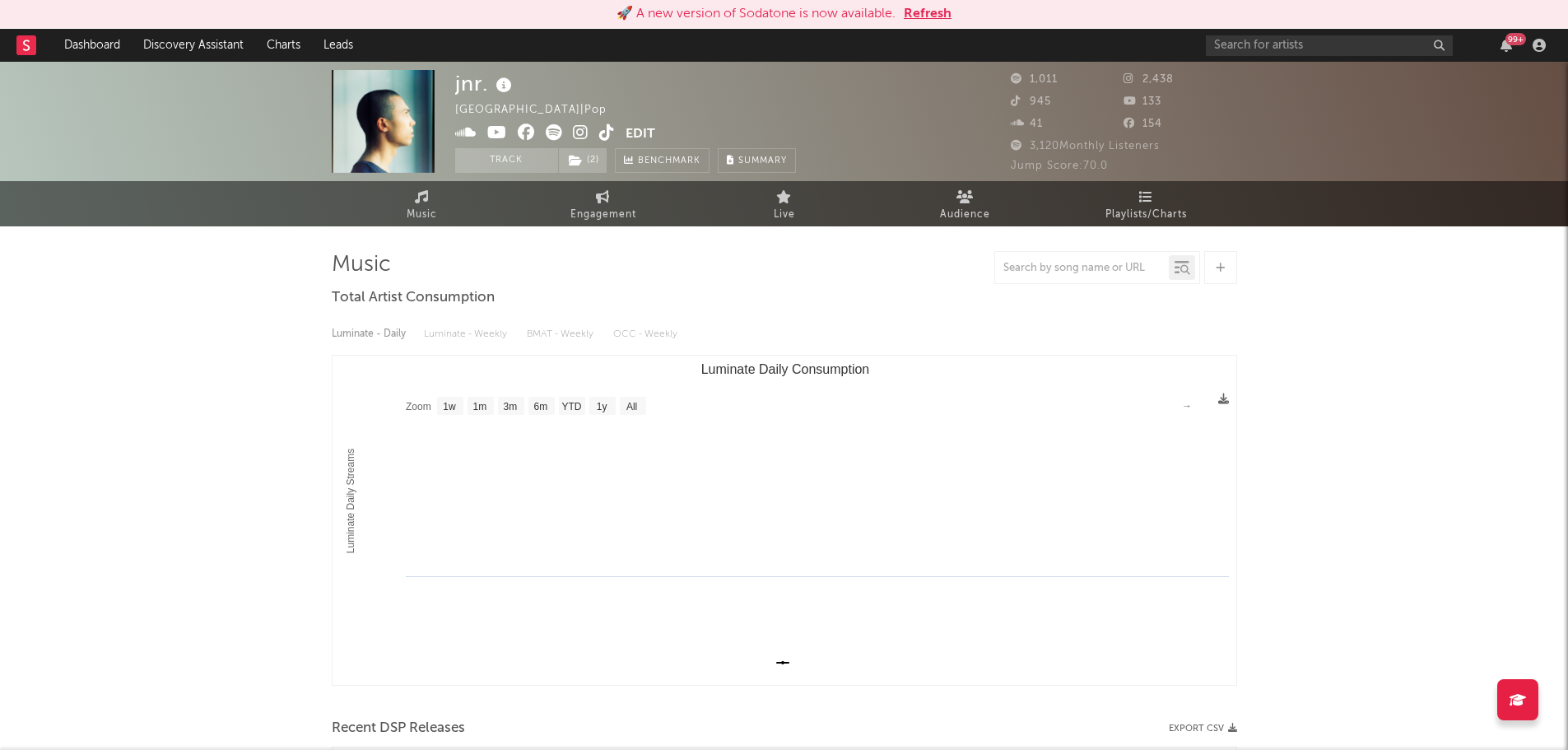
select select "1w"
click at [923, 18] on button "Refresh" at bounding box center [928, 14] width 48 height 20
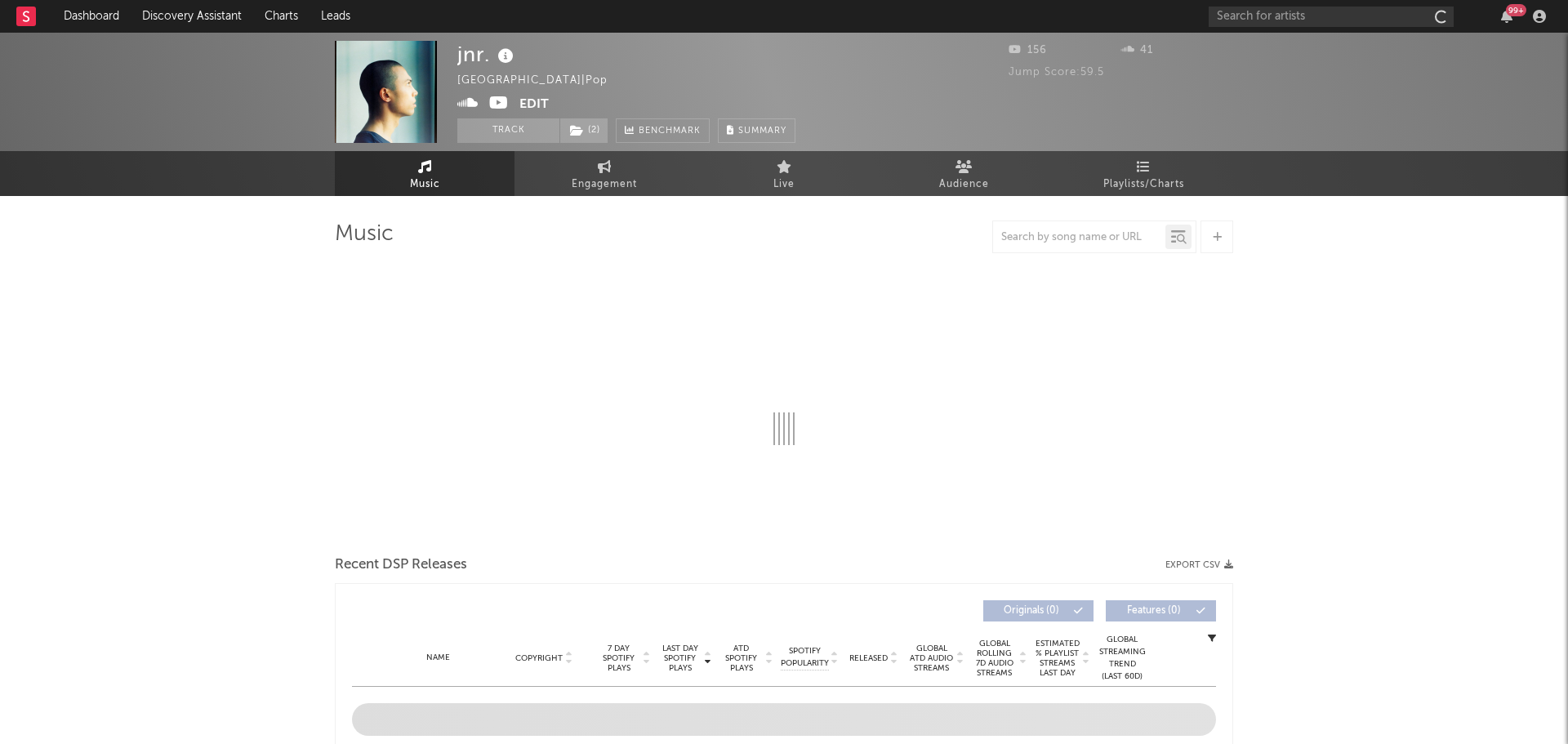
select select "1w"
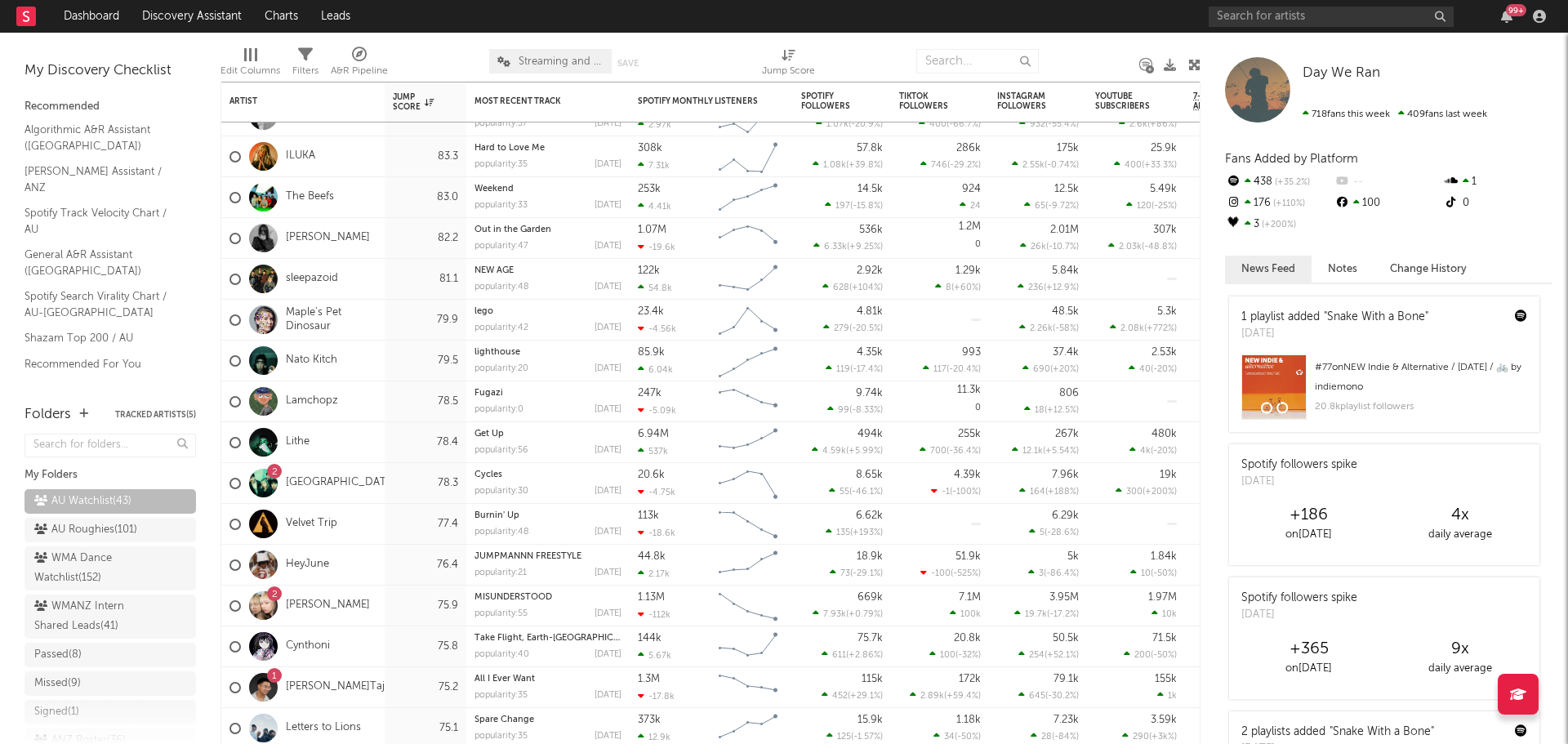
drag, startPoint x: 92, startPoint y: 585, endPoint x: 1502, endPoint y: 463, distance: 1415.3
click at [92, 585] on div "WMA Dance Watchlist ( 152 )" at bounding box center [91, 568] width 115 height 39
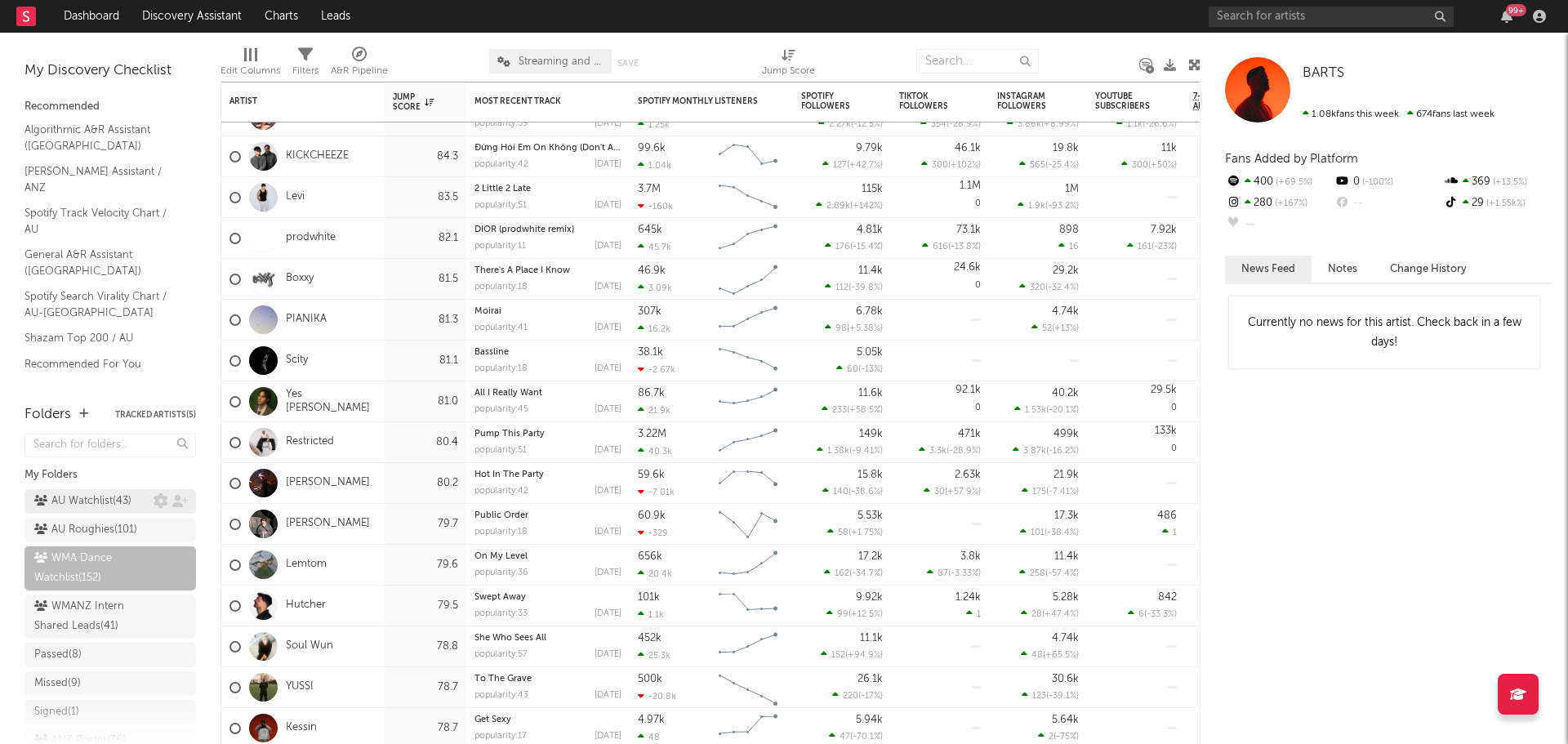
drag, startPoint x: 73, startPoint y: 508, endPoint x: 97, endPoint y: 497, distance: 26.4
click at [73, 508] on div "AU Watchlist ( 43 )" at bounding box center [82, 502] width 97 height 20
